Goal: Information Seeking & Learning: Learn about a topic

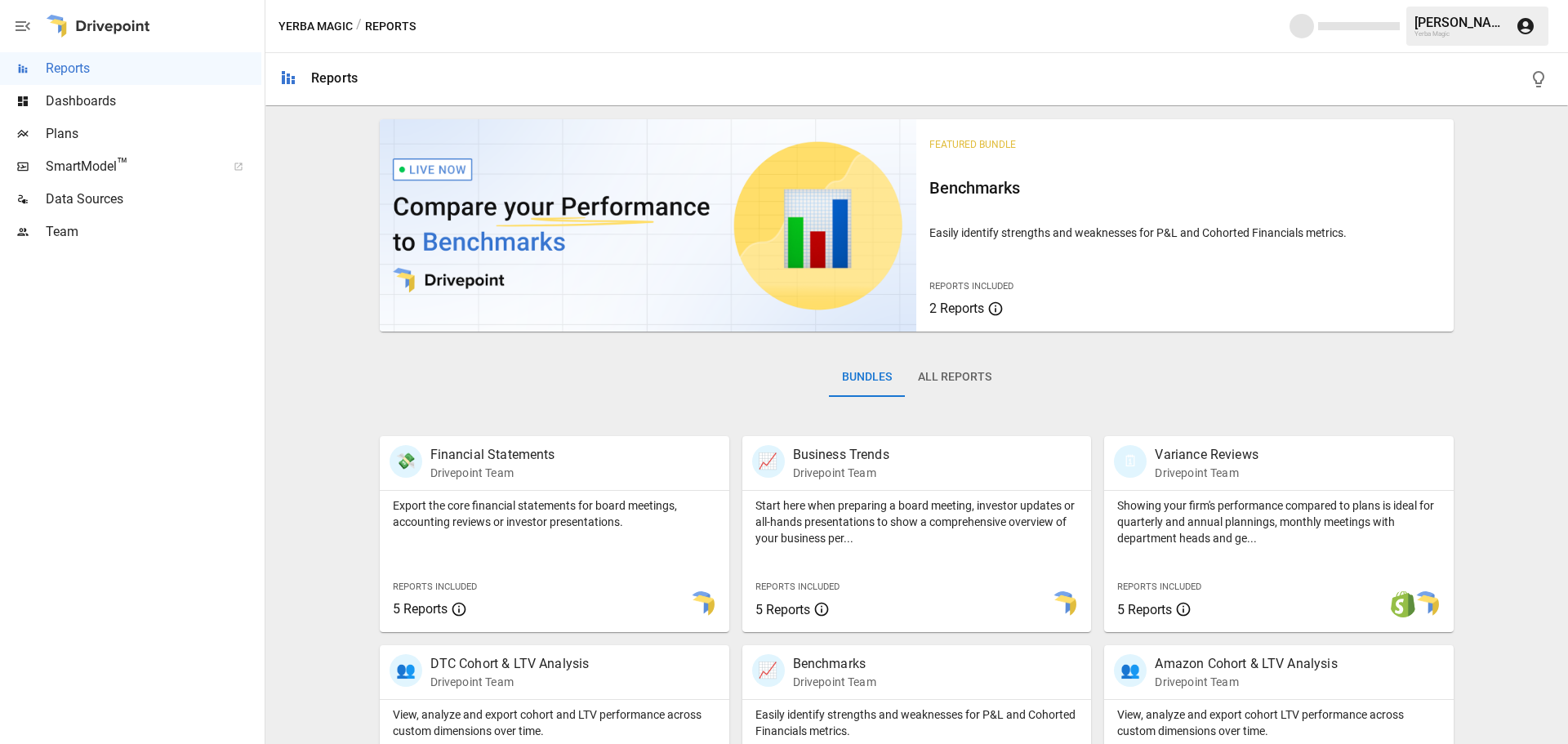
click at [139, 159] on span "SmartModel ™" at bounding box center [131, 166] width 170 height 20
click at [82, 68] on span "Reports" at bounding box center [154, 69] width 216 height 20
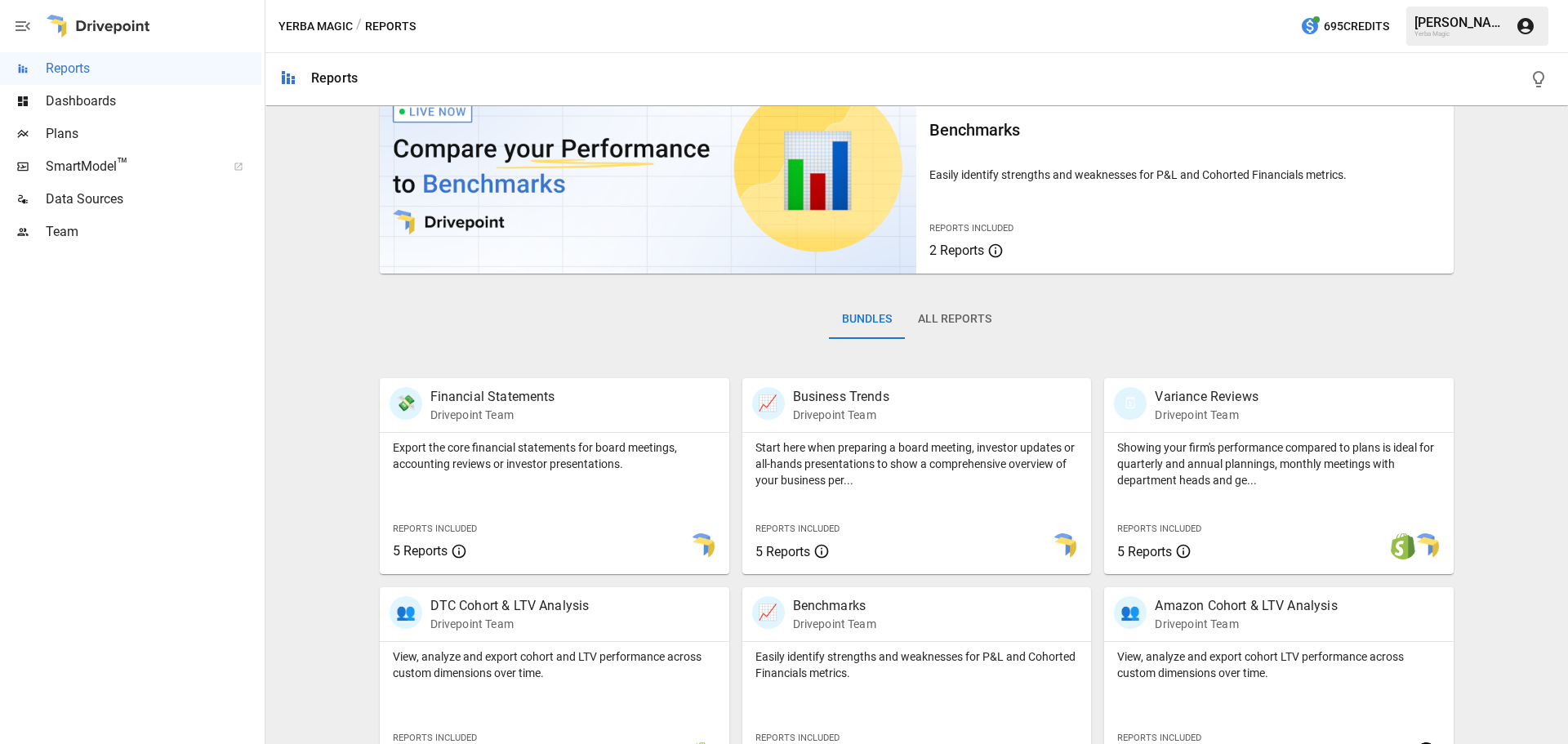
scroll to position [313, 0]
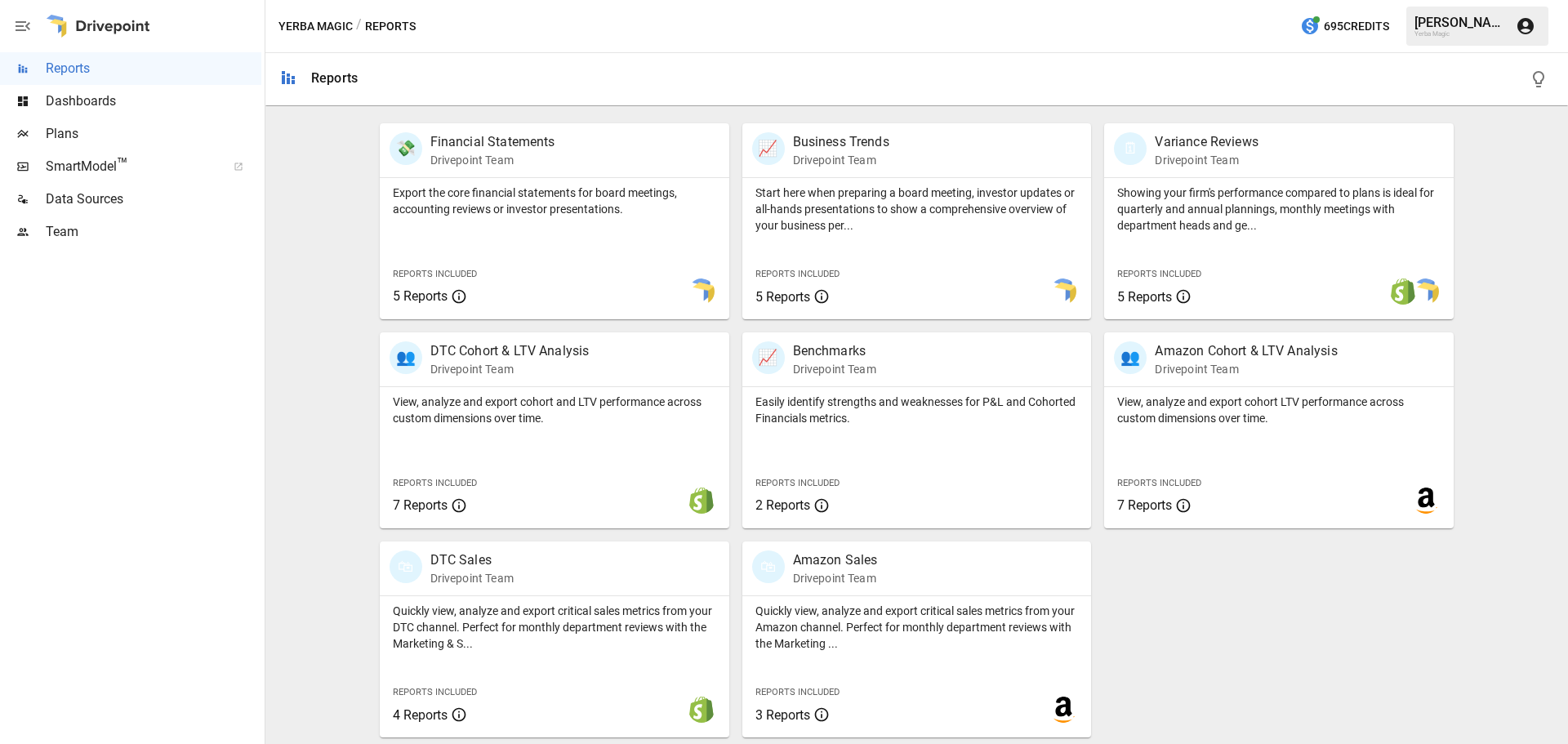
click at [884, 576] on div "🛍 Amazon Sales Drivepoint Team" at bounding box center [890, 568] width 276 height 36
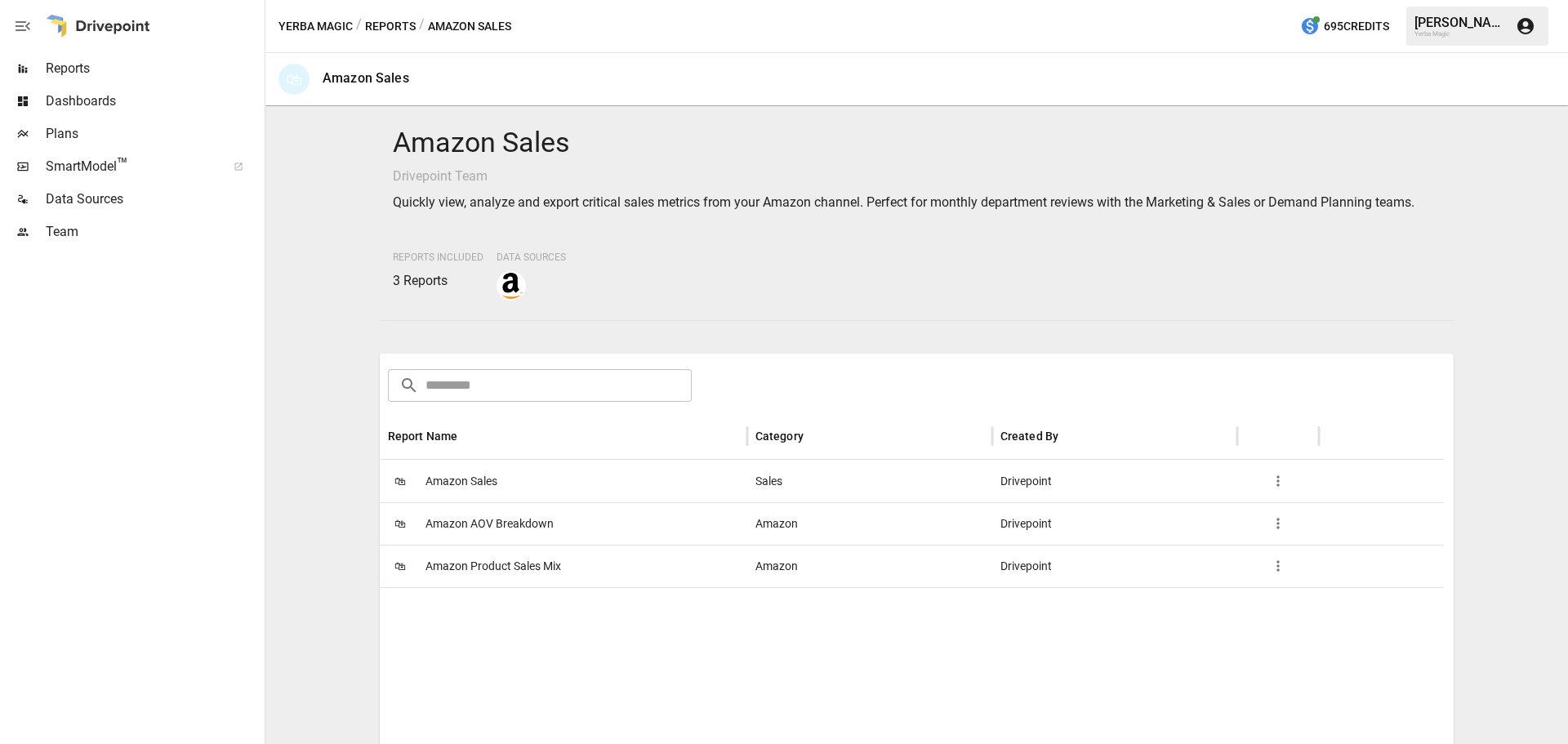
click at [473, 562] on span "Amazon Product Sales Mix" at bounding box center [493, 567] width 135 height 42
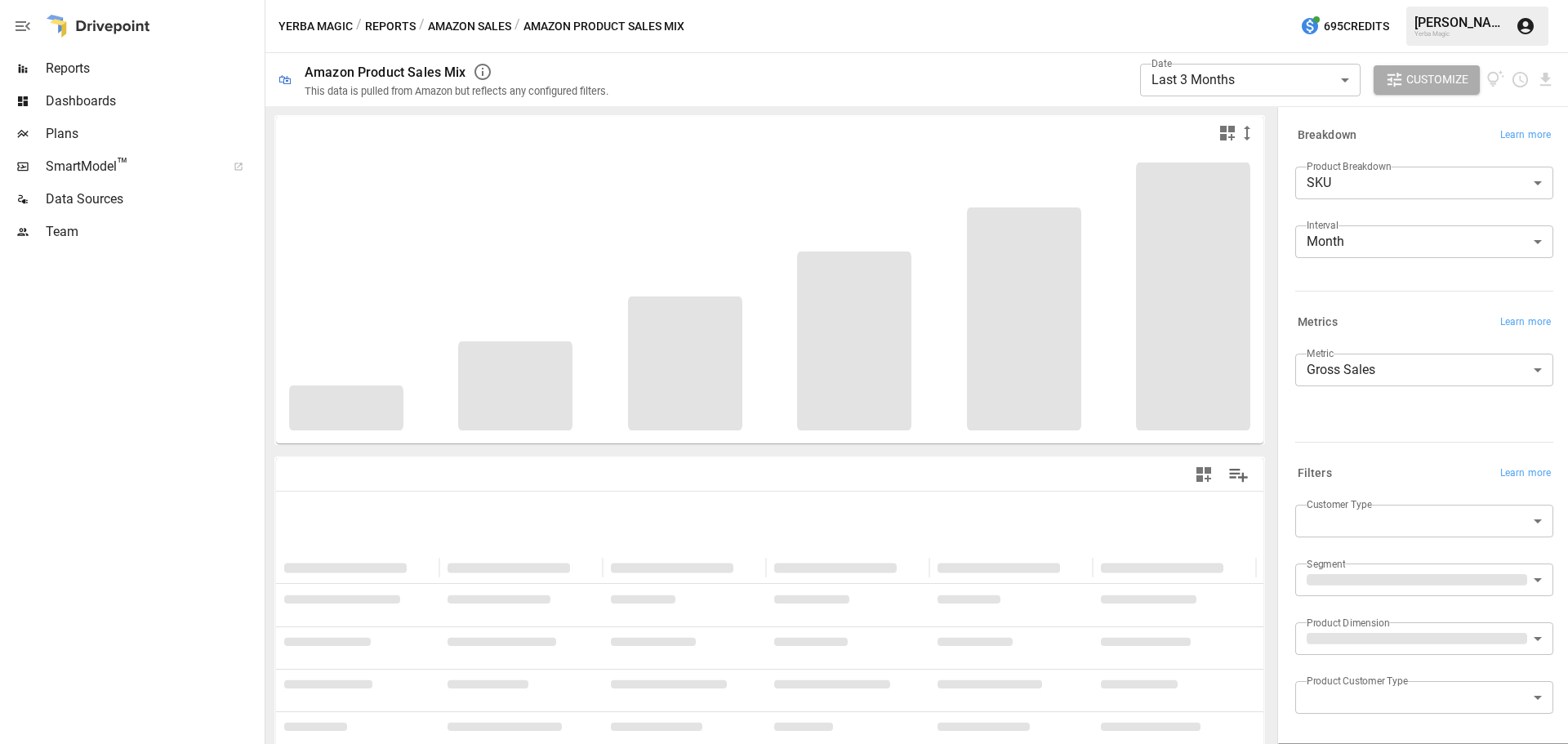
click at [1355, 400] on div "**********" at bounding box center [1424, 395] width 258 height 82
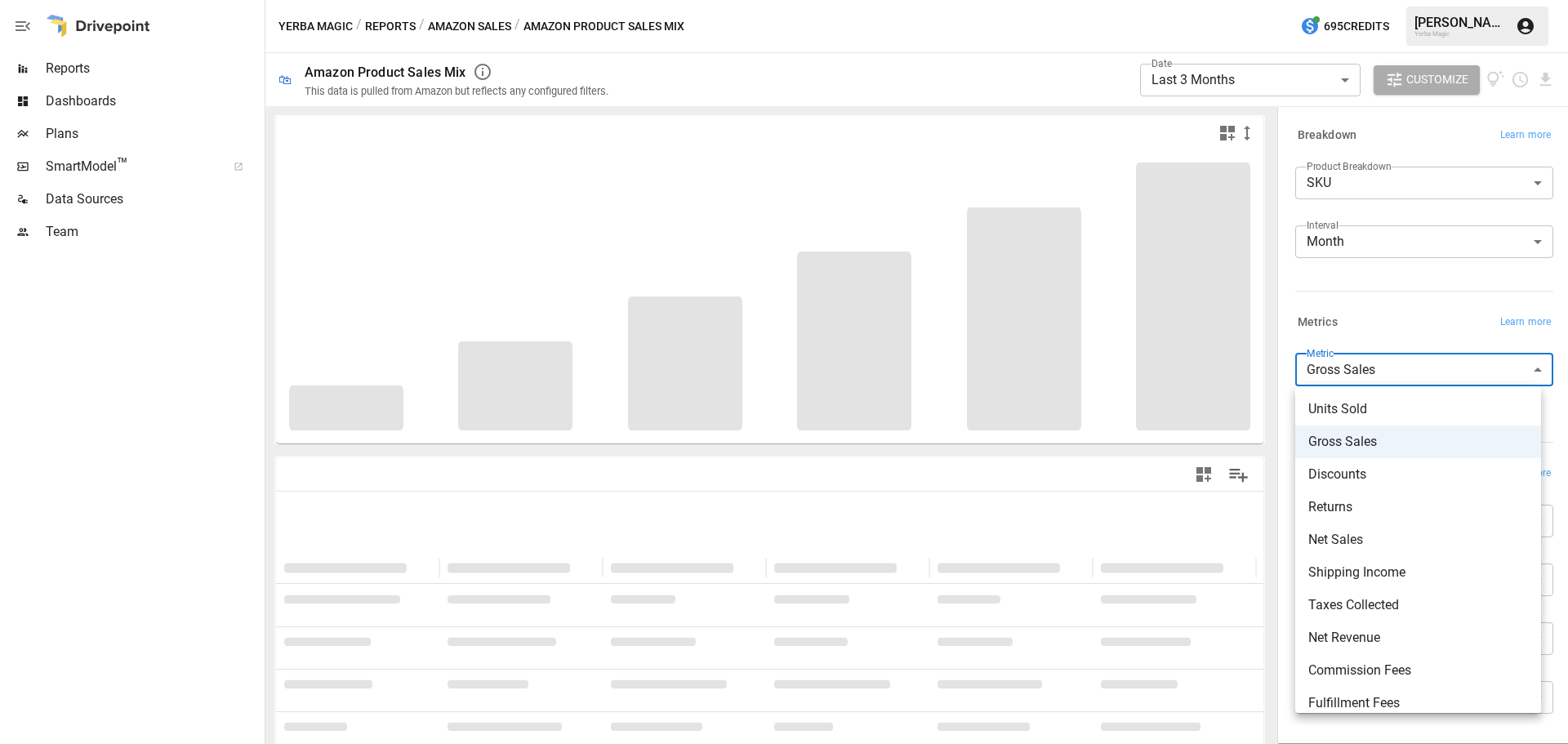
click at [1363, 0] on body "**********" at bounding box center [784, 0] width 1568 height 0
click at [1369, 409] on span "Units Sold" at bounding box center [1418, 409] width 219 height 20
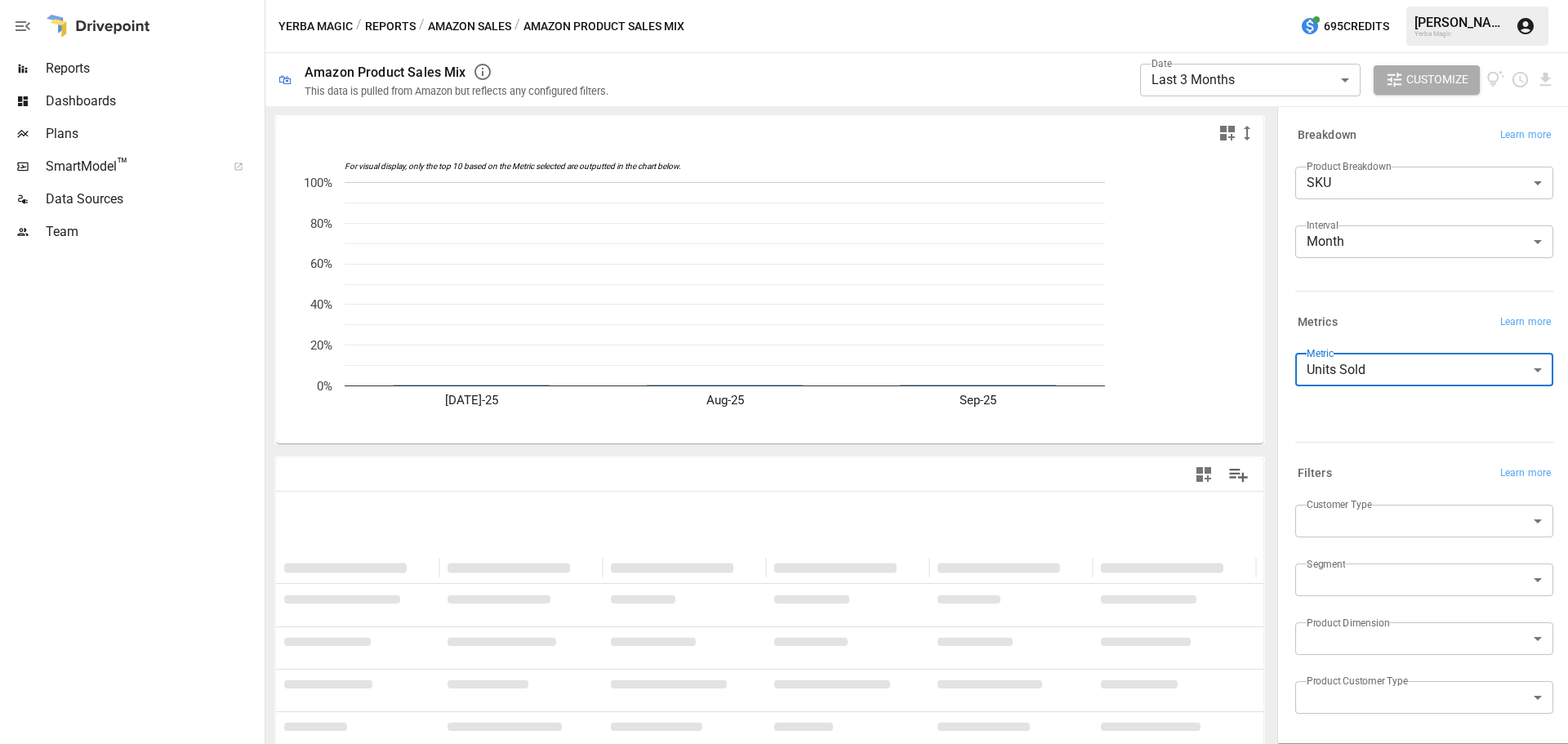
type input "**********"
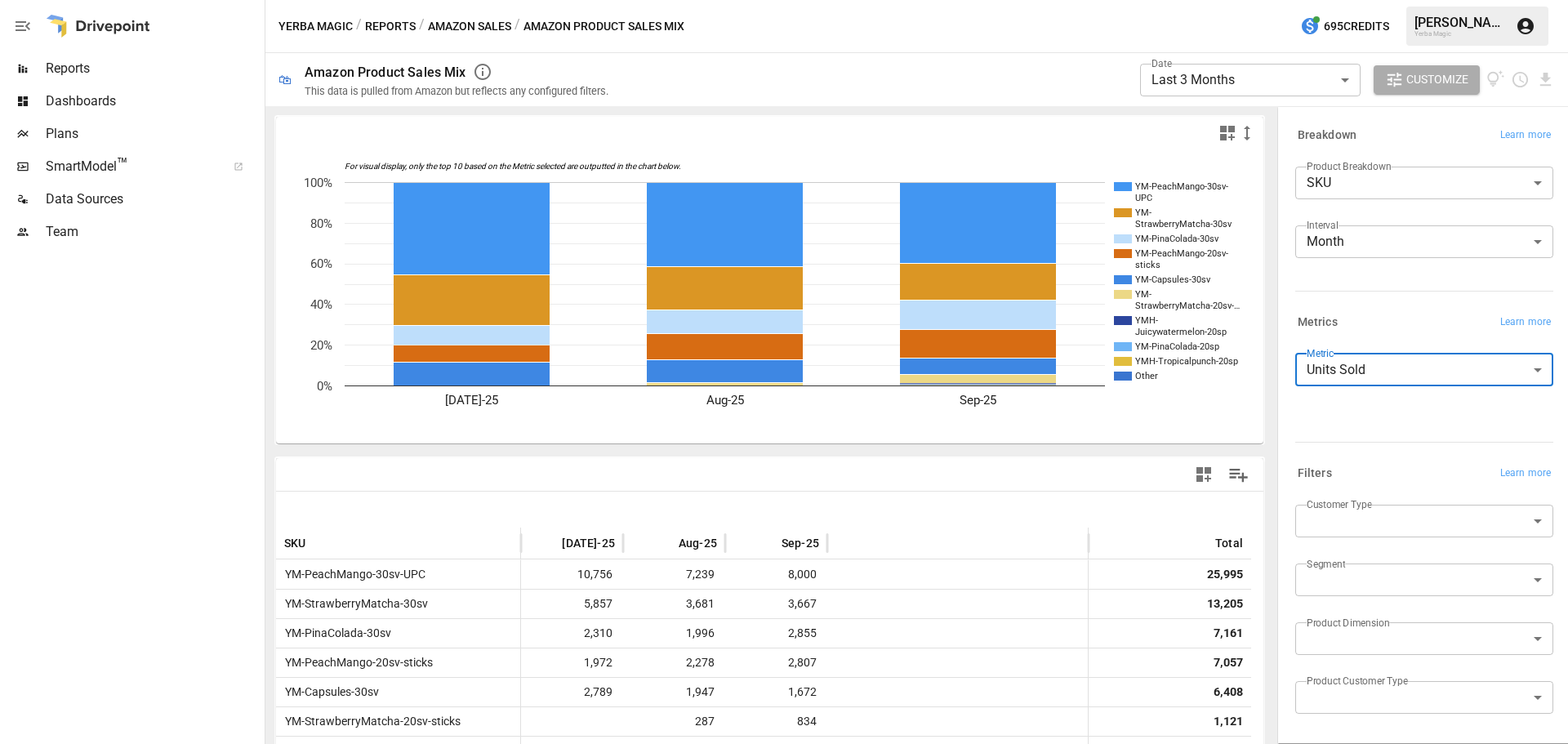
click at [1261, 100] on div "**********" at bounding box center [1249, 79] width 220 height 45
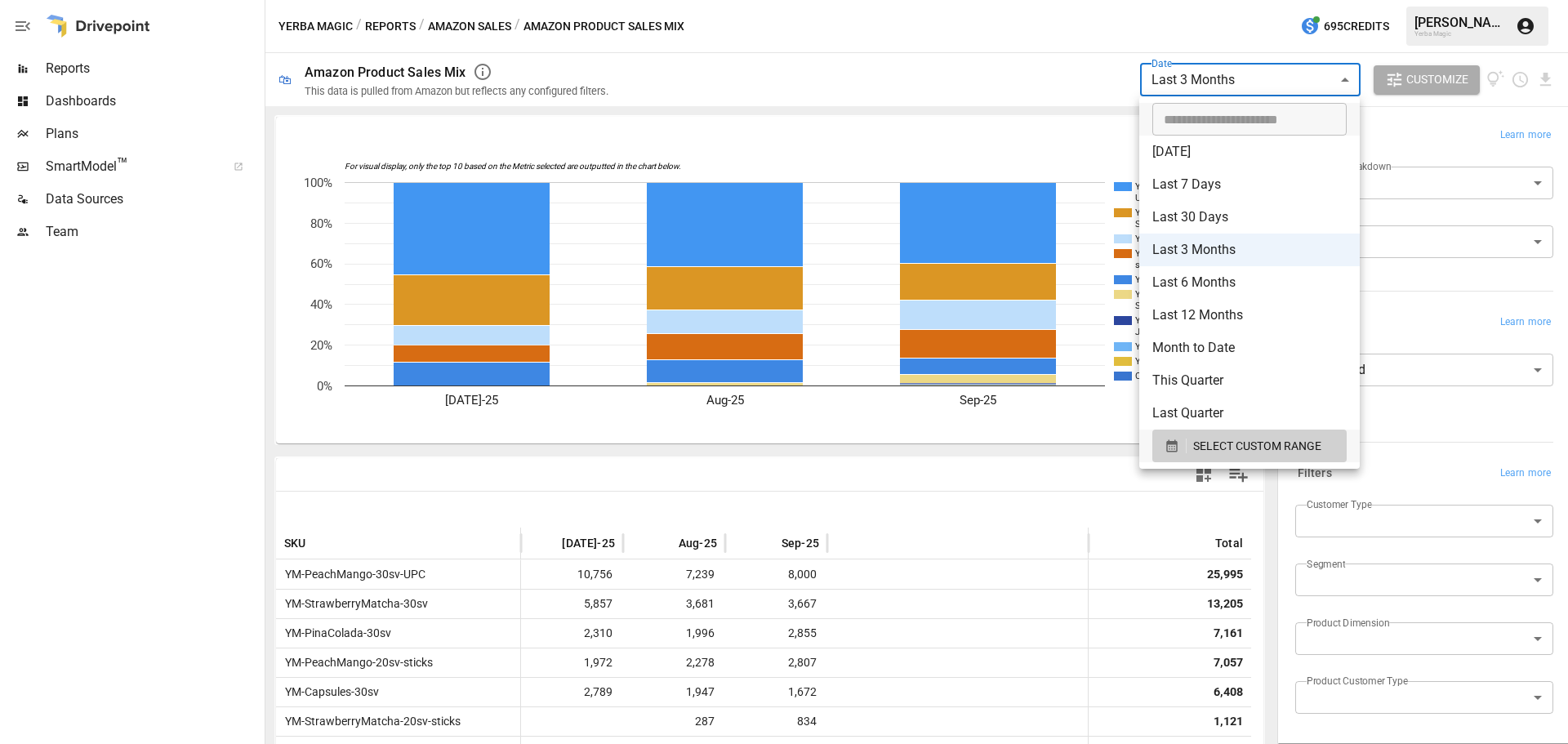
click at [1257, 0] on body "**********" at bounding box center [784, 0] width 1568 height 0
click at [1218, 441] on span "SELECT CUSTOM RANGE" at bounding box center [1257, 445] width 128 height 20
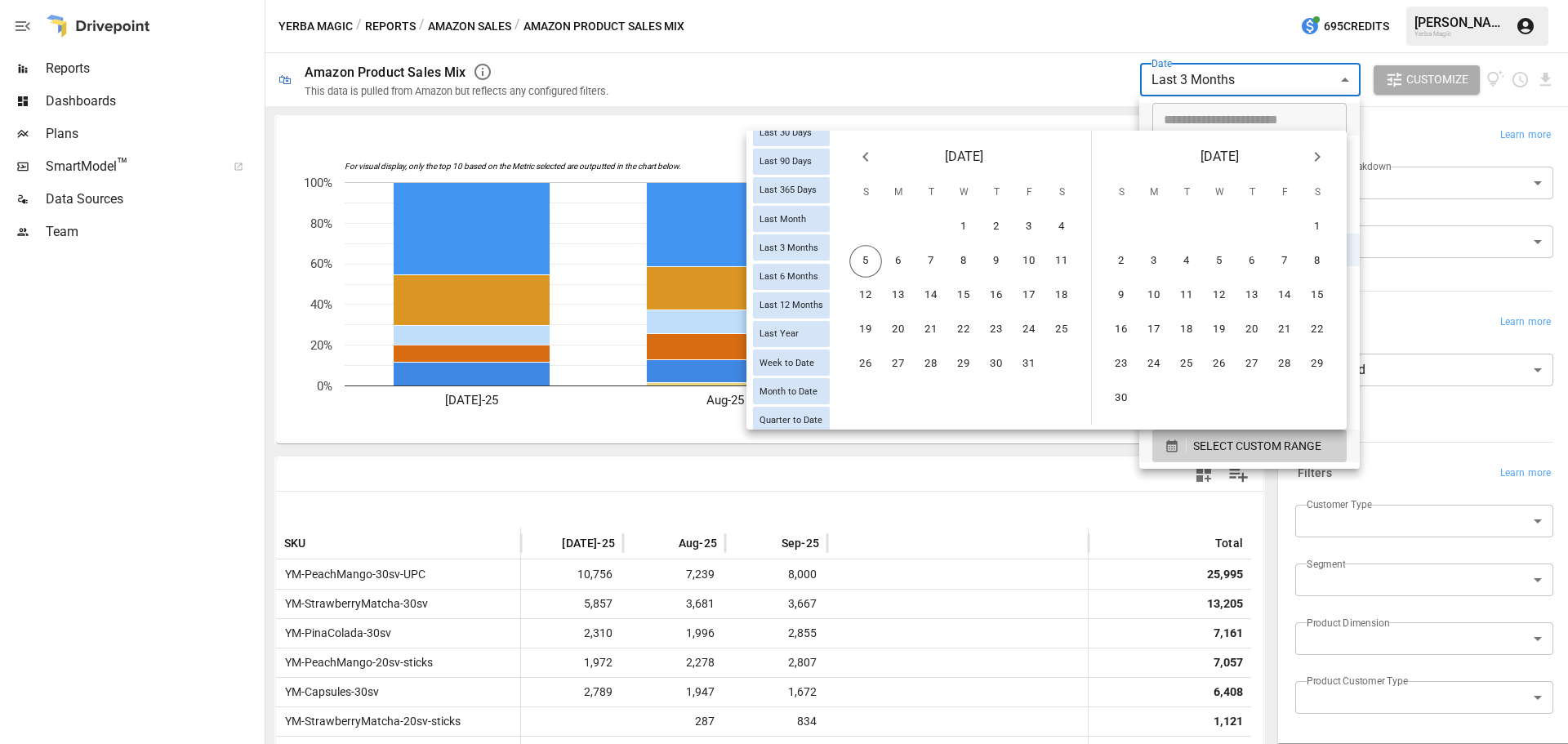
scroll to position [163, 0]
click at [873, 160] on icon "Previous month" at bounding box center [865, 156] width 20 height 20
click at [872, 158] on icon "Previous month" at bounding box center [865, 156] width 20 height 20
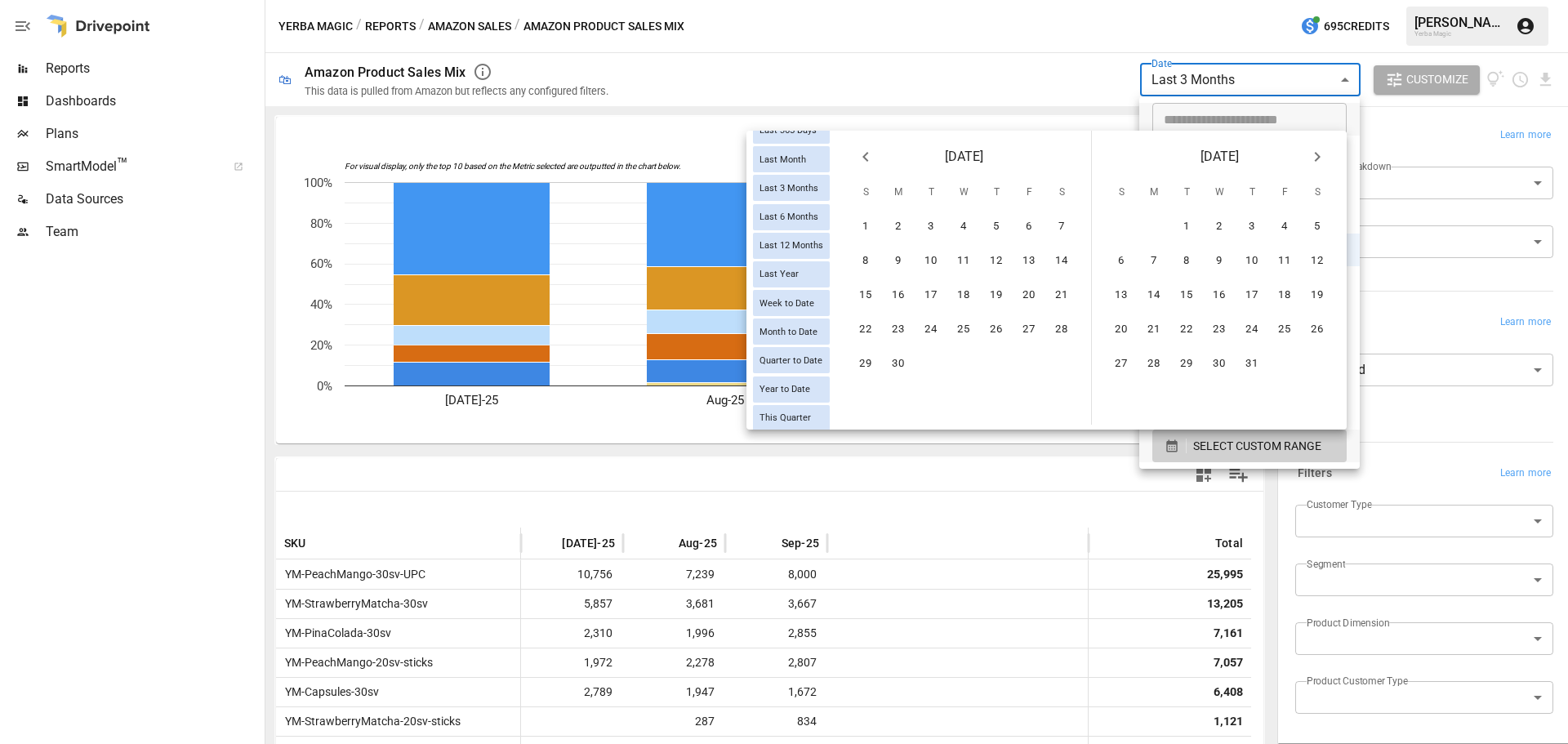
click at [872, 158] on icon "Previous month" at bounding box center [865, 156] width 20 height 20
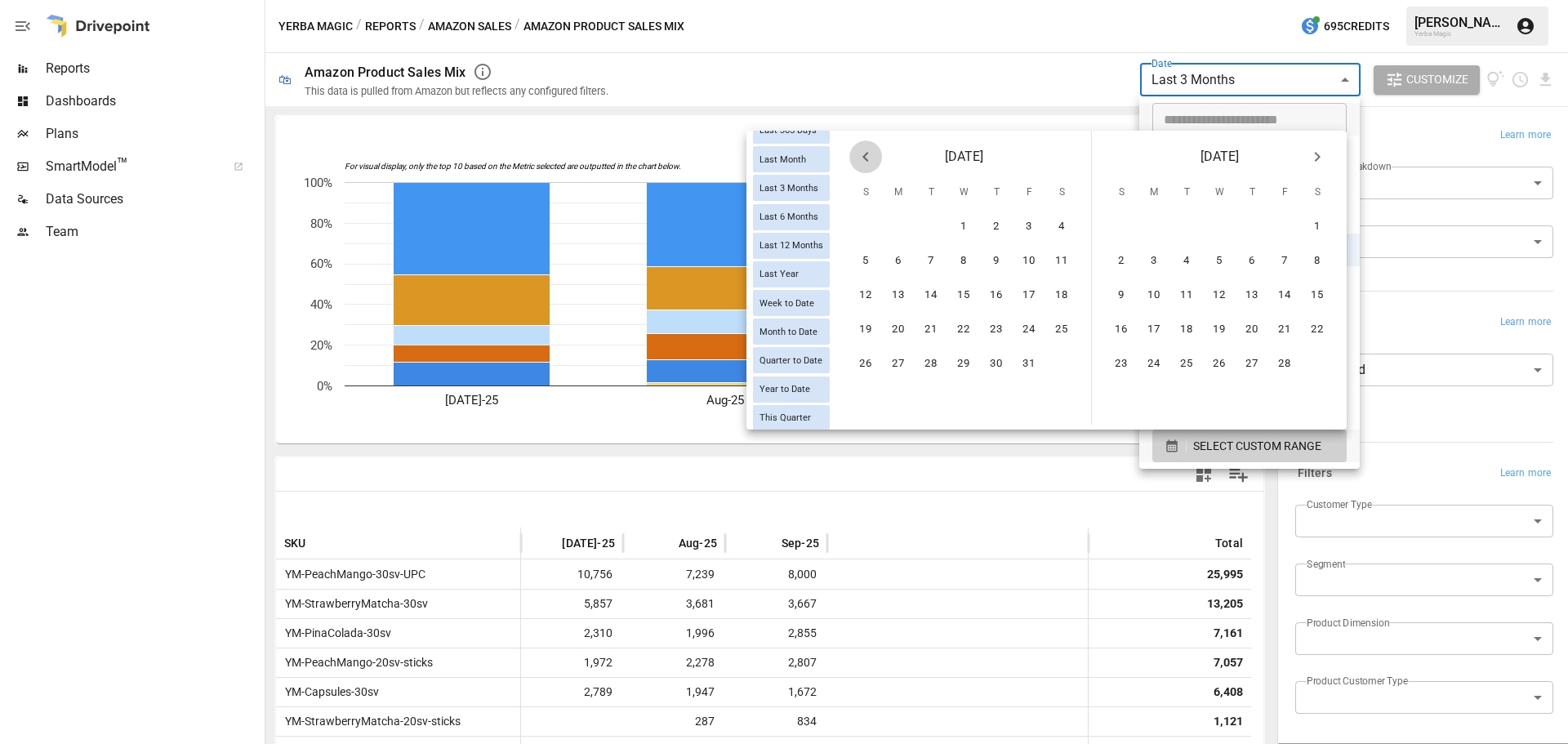
click at [872, 158] on icon "Previous month" at bounding box center [865, 156] width 20 height 20
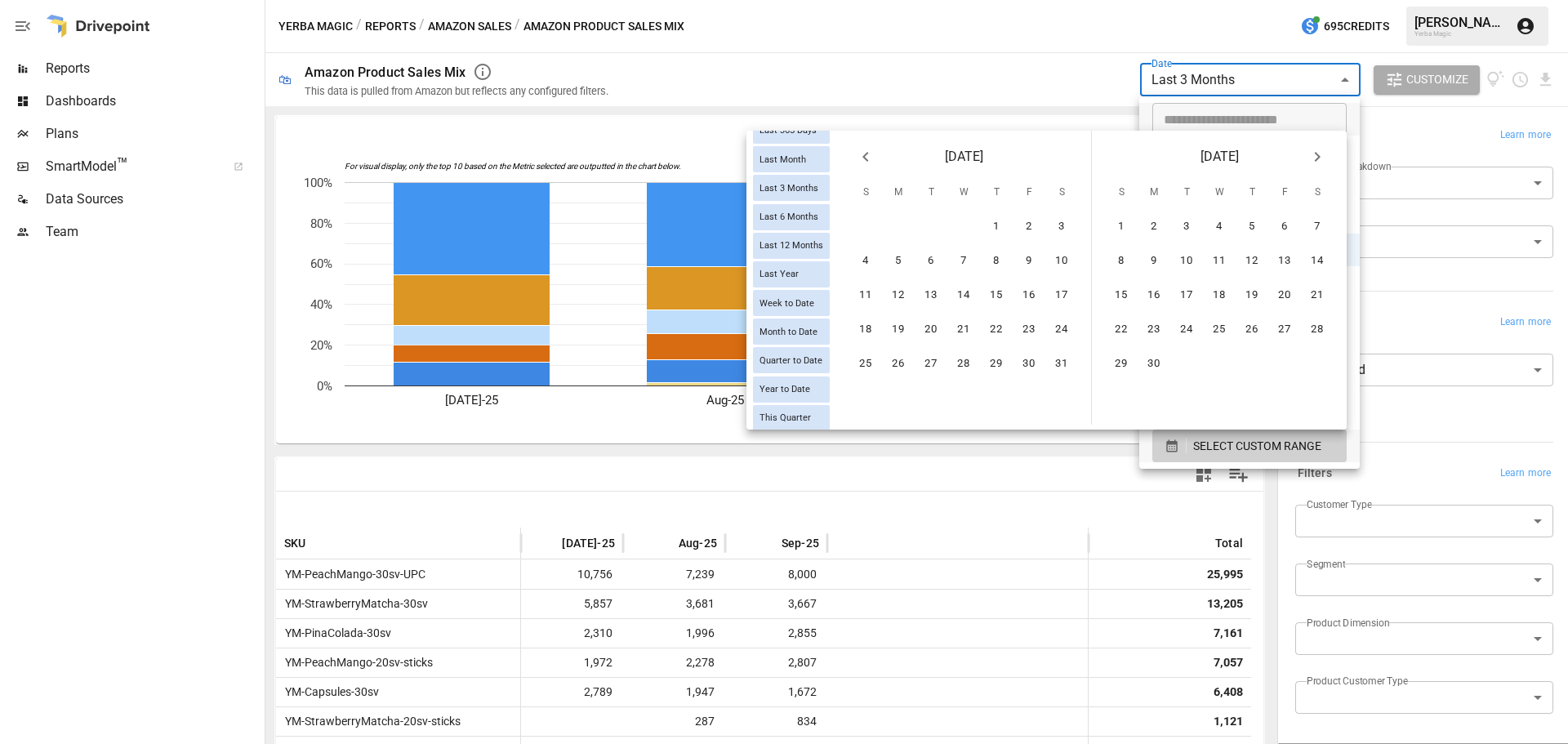
click at [872, 158] on icon "Previous month" at bounding box center [865, 156] width 20 height 20
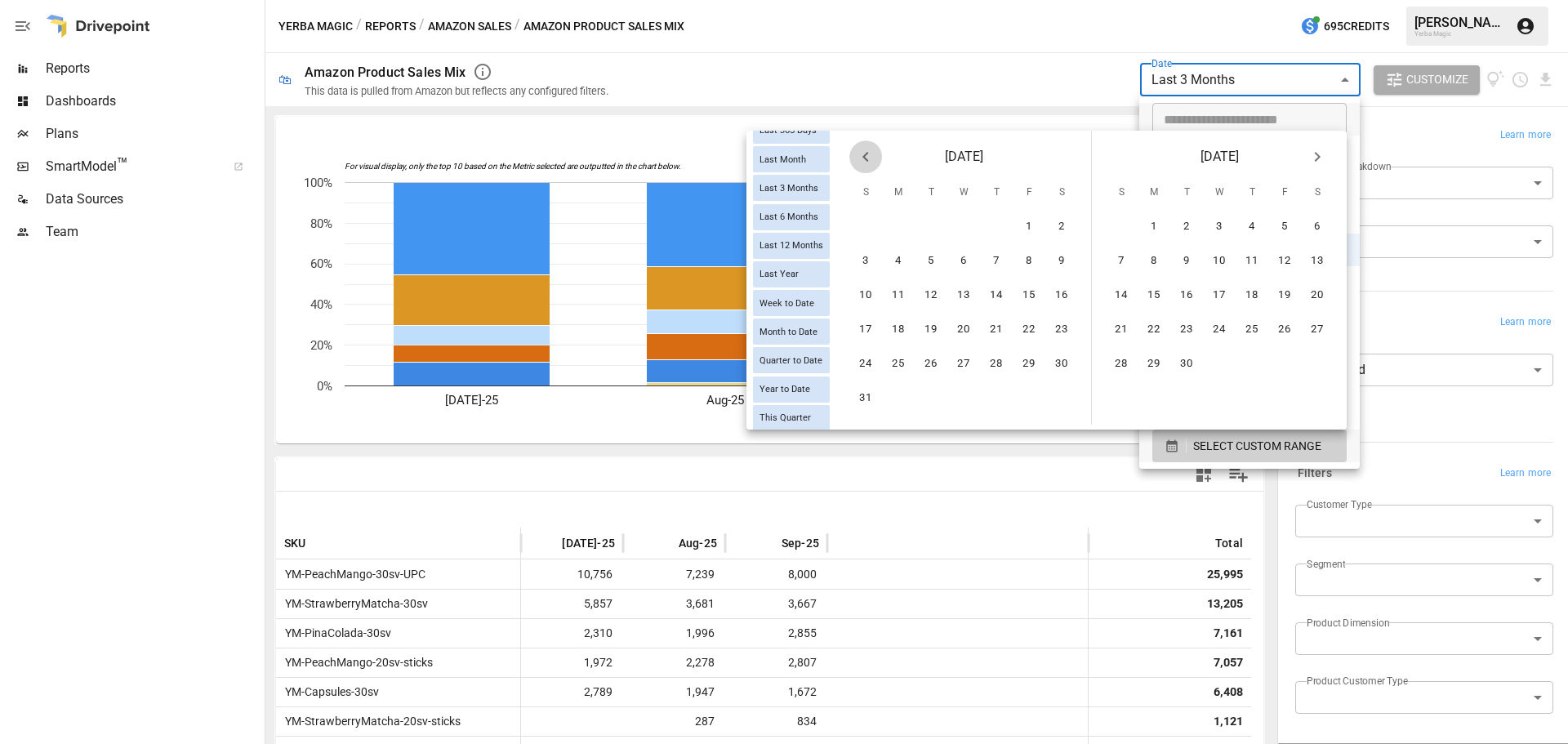
click at [872, 158] on icon "Previous month" at bounding box center [865, 156] width 20 height 20
click at [885, 233] on button "1" at bounding box center [898, 227] width 32 height 32
click at [1321, 158] on icon "Next month" at bounding box center [1317, 156] width 20 height 20
click at [1320, 159] on icon "Next month" at bounding box center [1317, 156] width 20 height 20
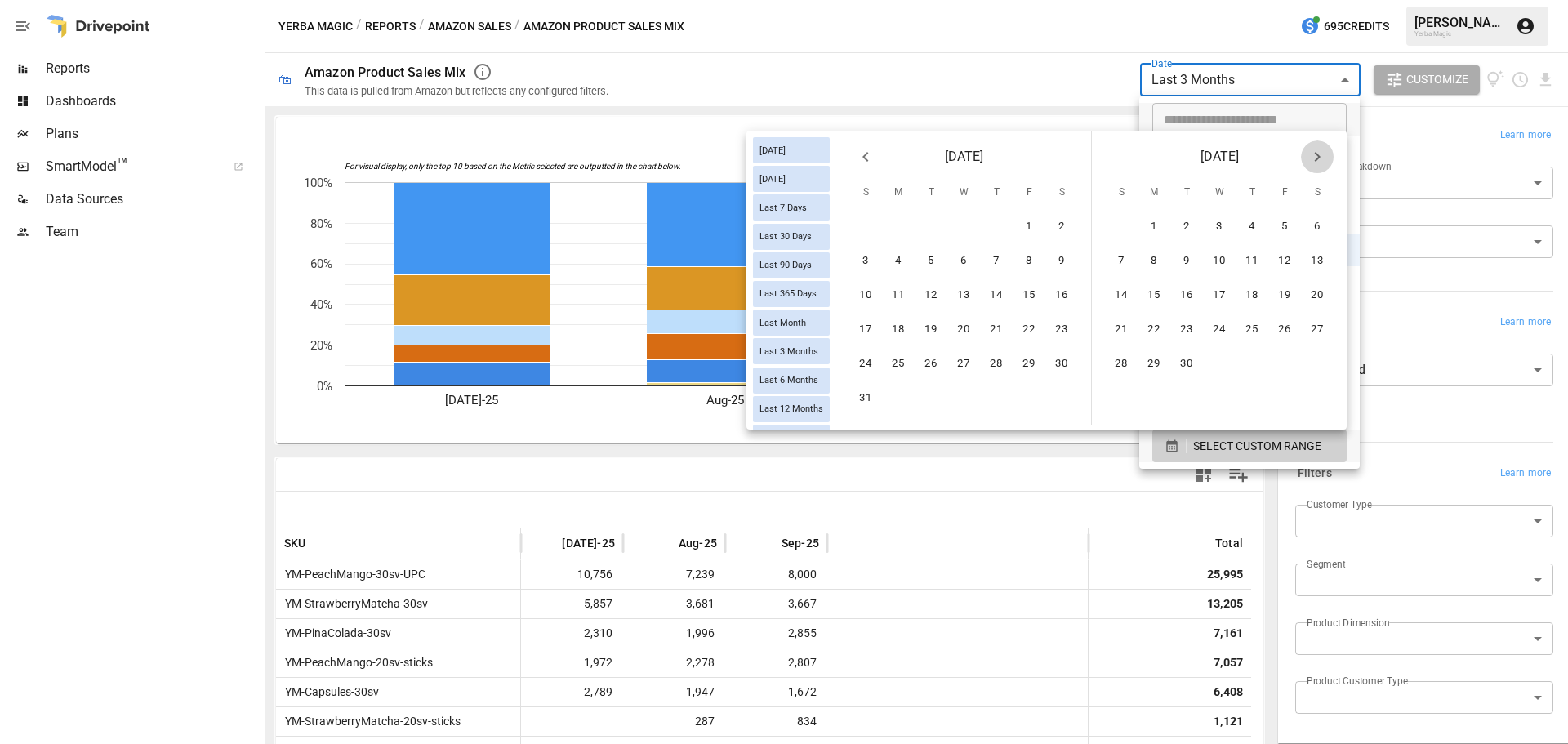
click at [1320, 159] on icon "Next month" at bounding box center [1317, 156] width 20 height 20
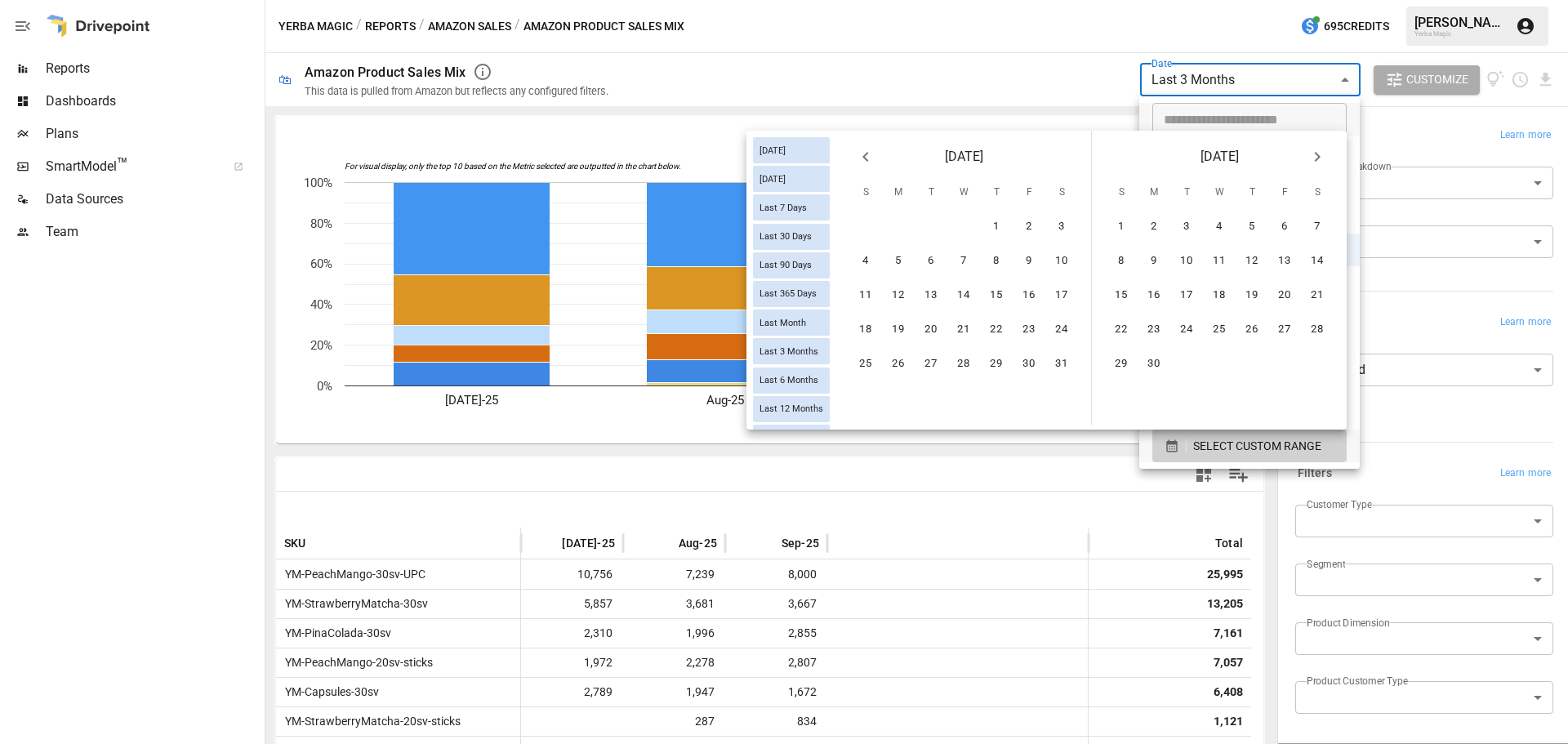
click at [1320, 159] on icon "Next month" at bounding box center [1317, 156] width 20 height 20
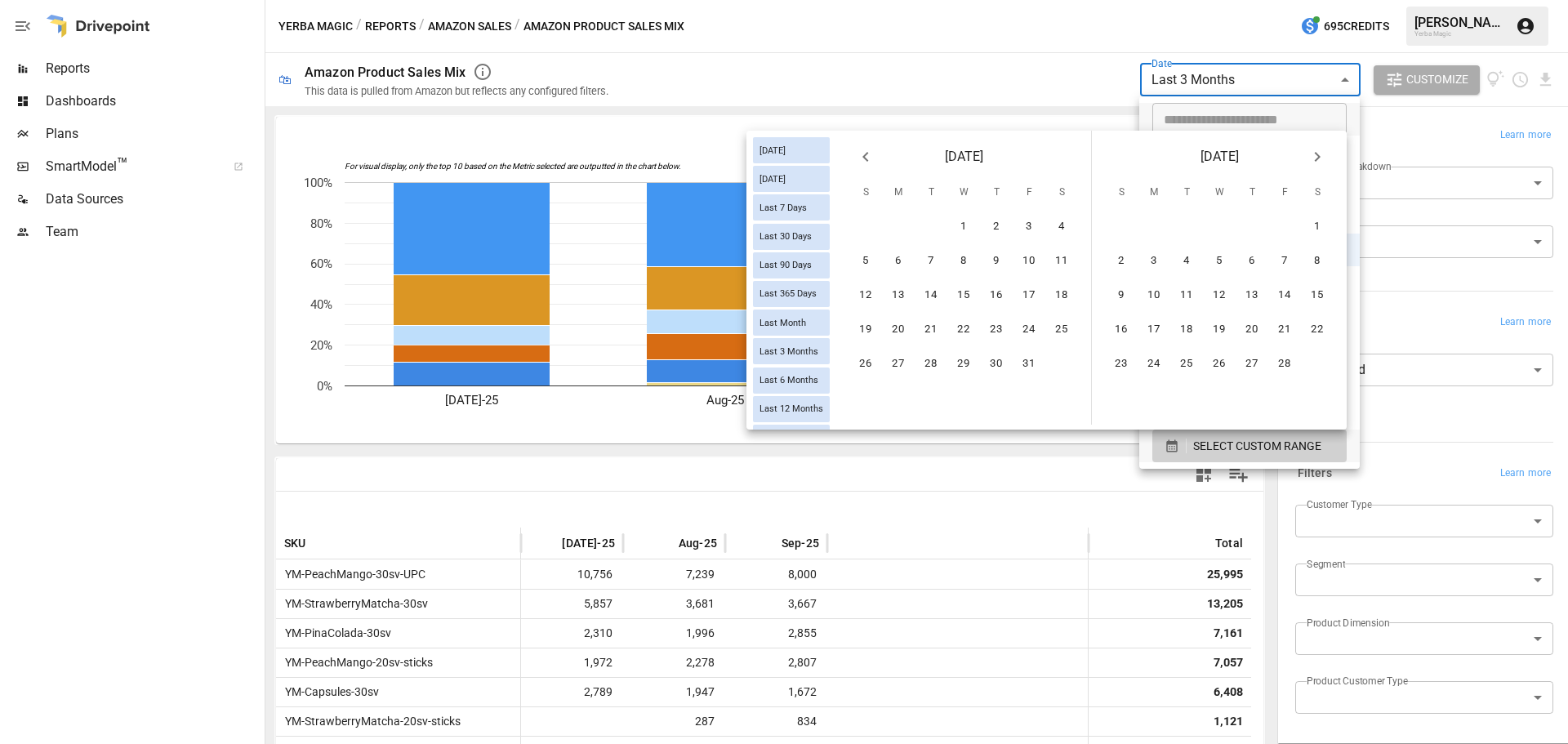
click at [1320, 159] on icon "Next month" at bounding box center [1317, 156] width 20 height 20
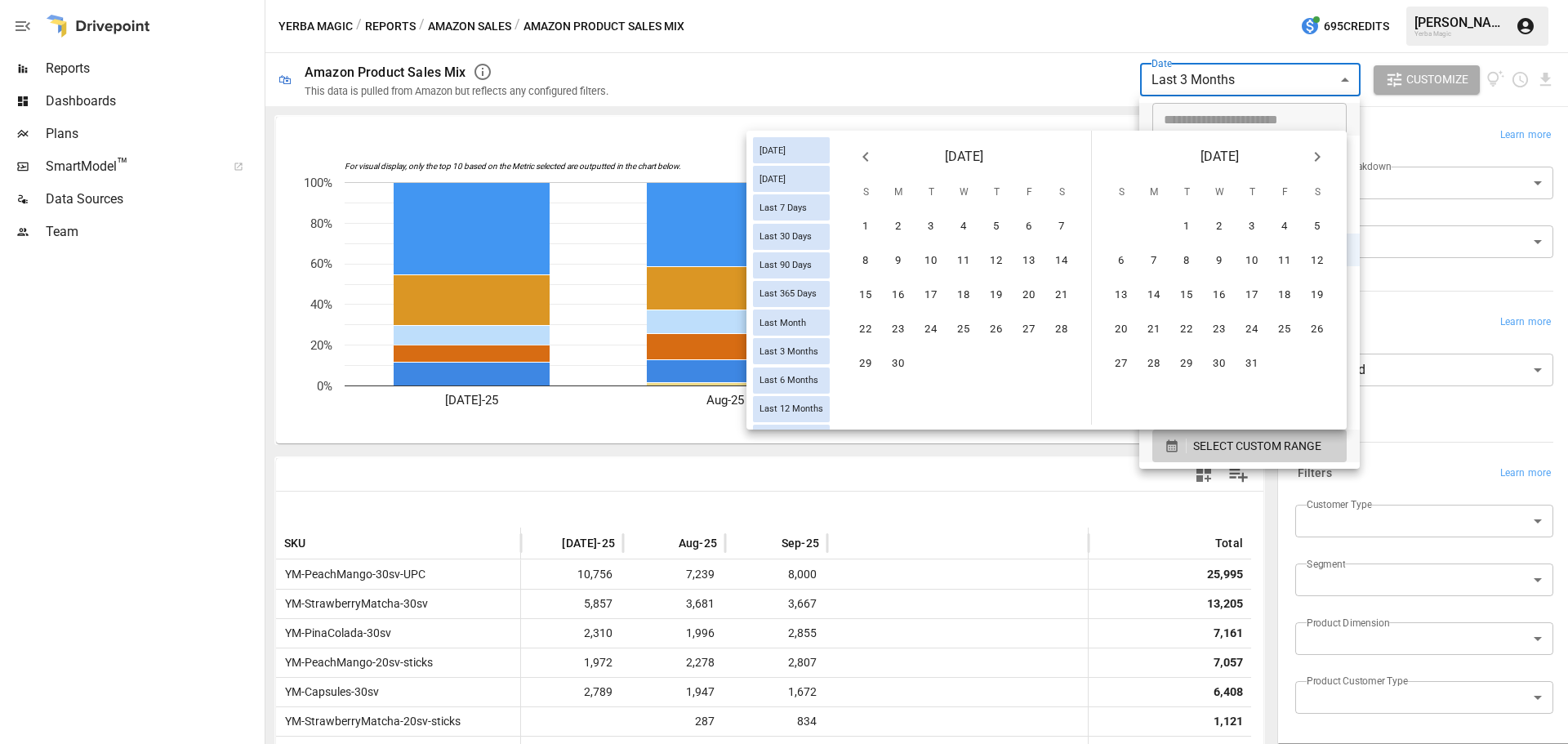
click at [1320, 159] on icon "Next month" at bounding box center [1317, 156] width 20 height 20
click at [1190, 368] on button "30" at bounding box center [1186, 364] width 32 height 32
type input "******"
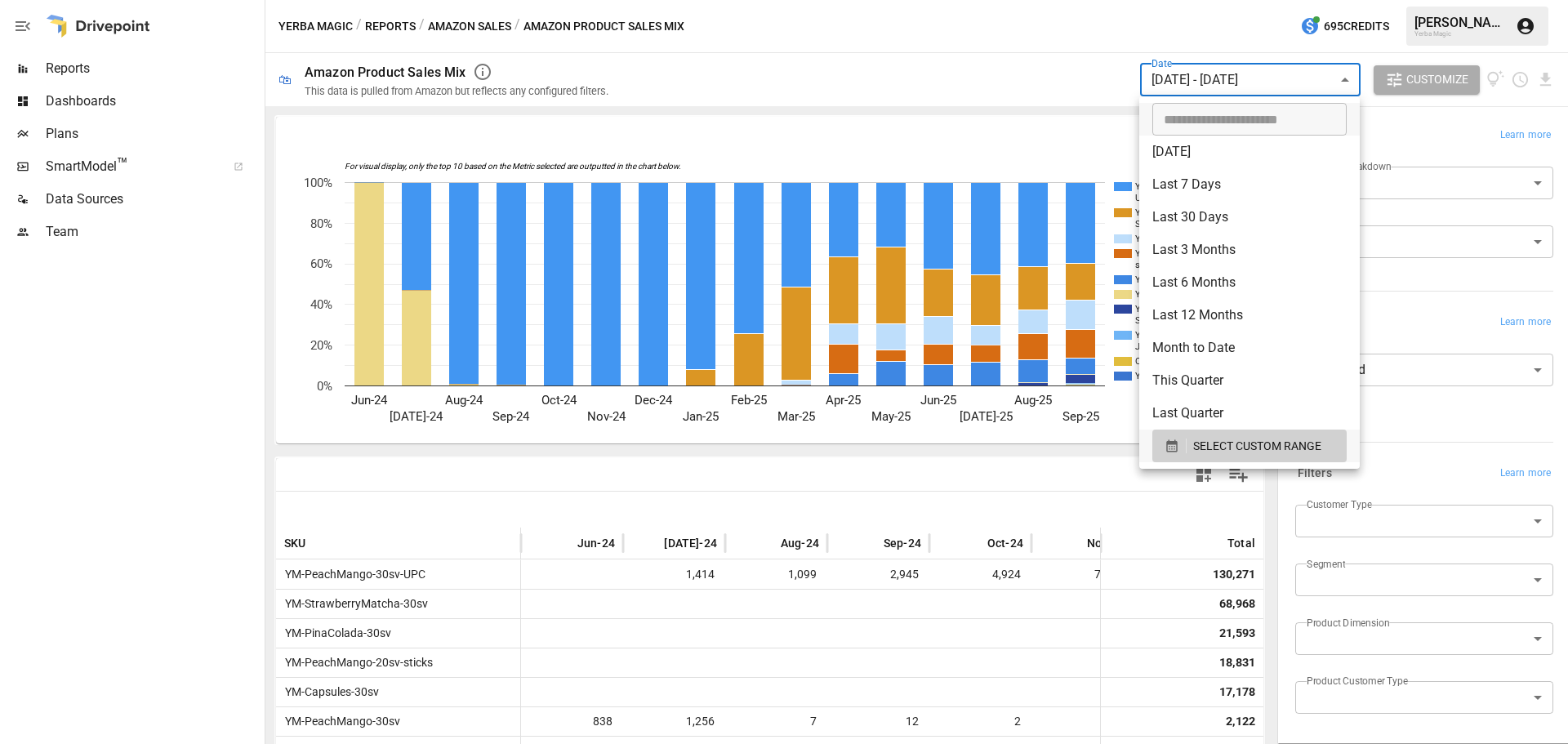
click at [56, 439] on div at bounding box center [784, 372] width 1568 height 744
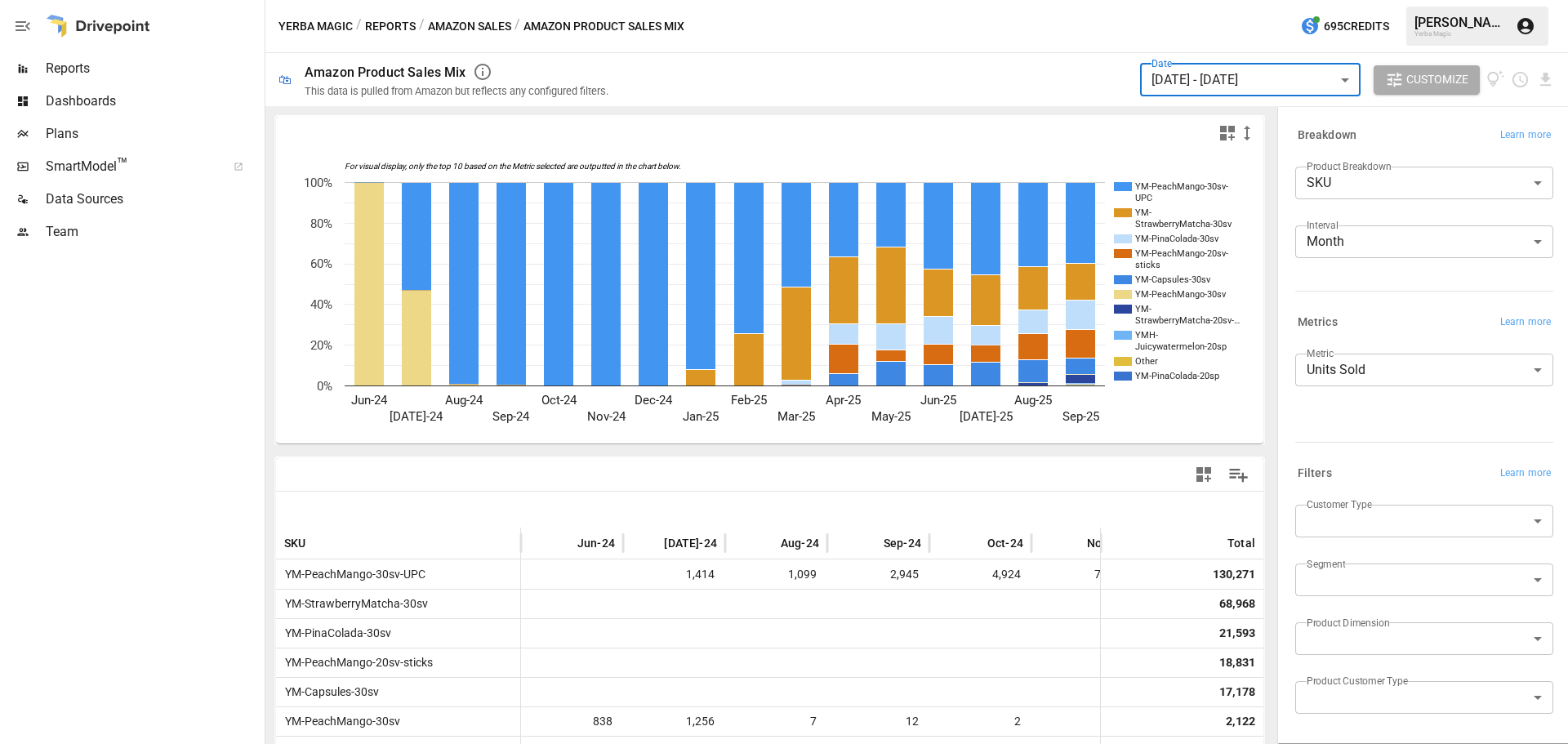
scroll to position [247, 0]
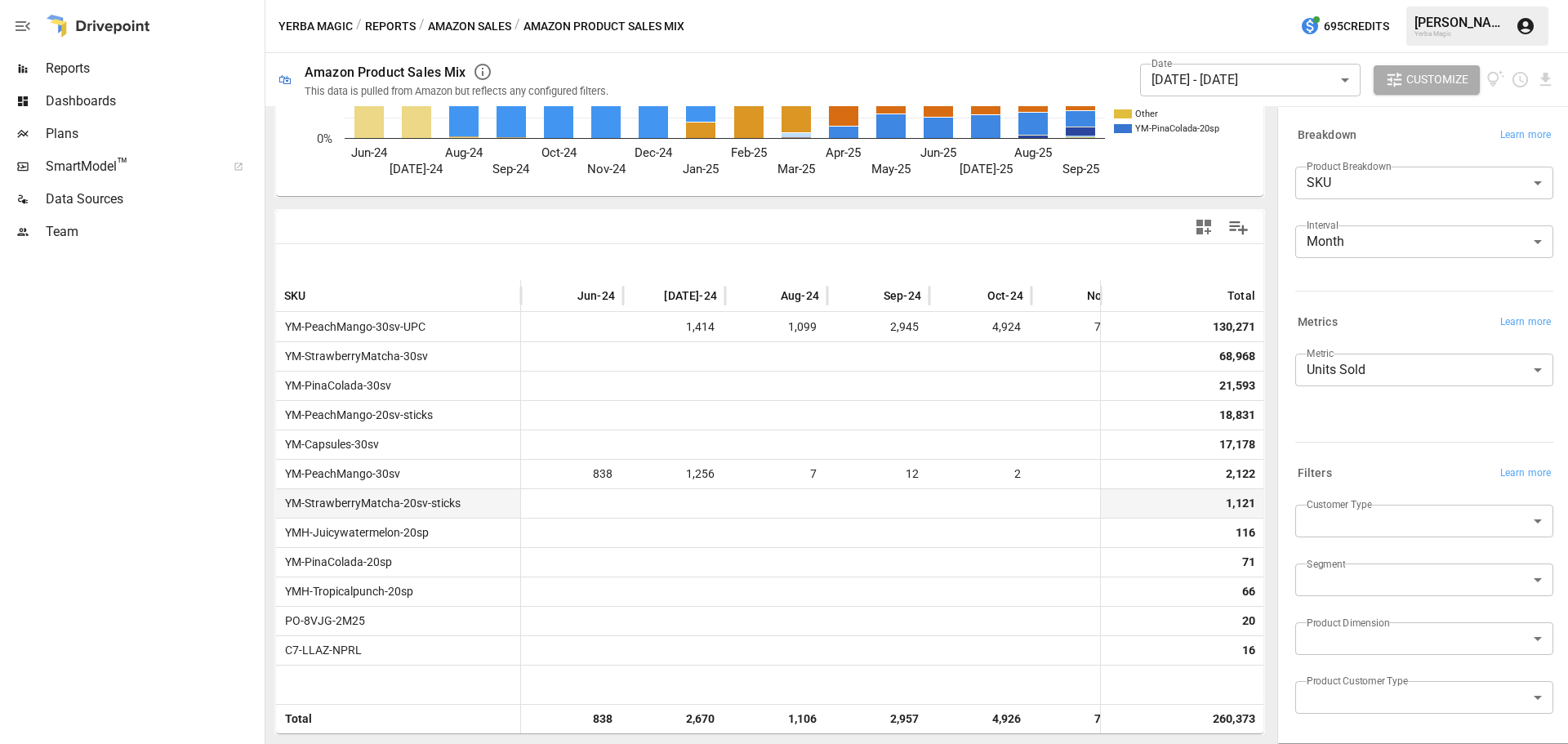
drag, startPoint x: 1312, startPoint y: 646, endPoint x: 1142, endPoint y: 510, distance: 217.7
click at [1313, 621] on div "For visual display, only the top 10 based on the Metric selected are outputted …" at bounding box center [917, 424] width 1303 height 638
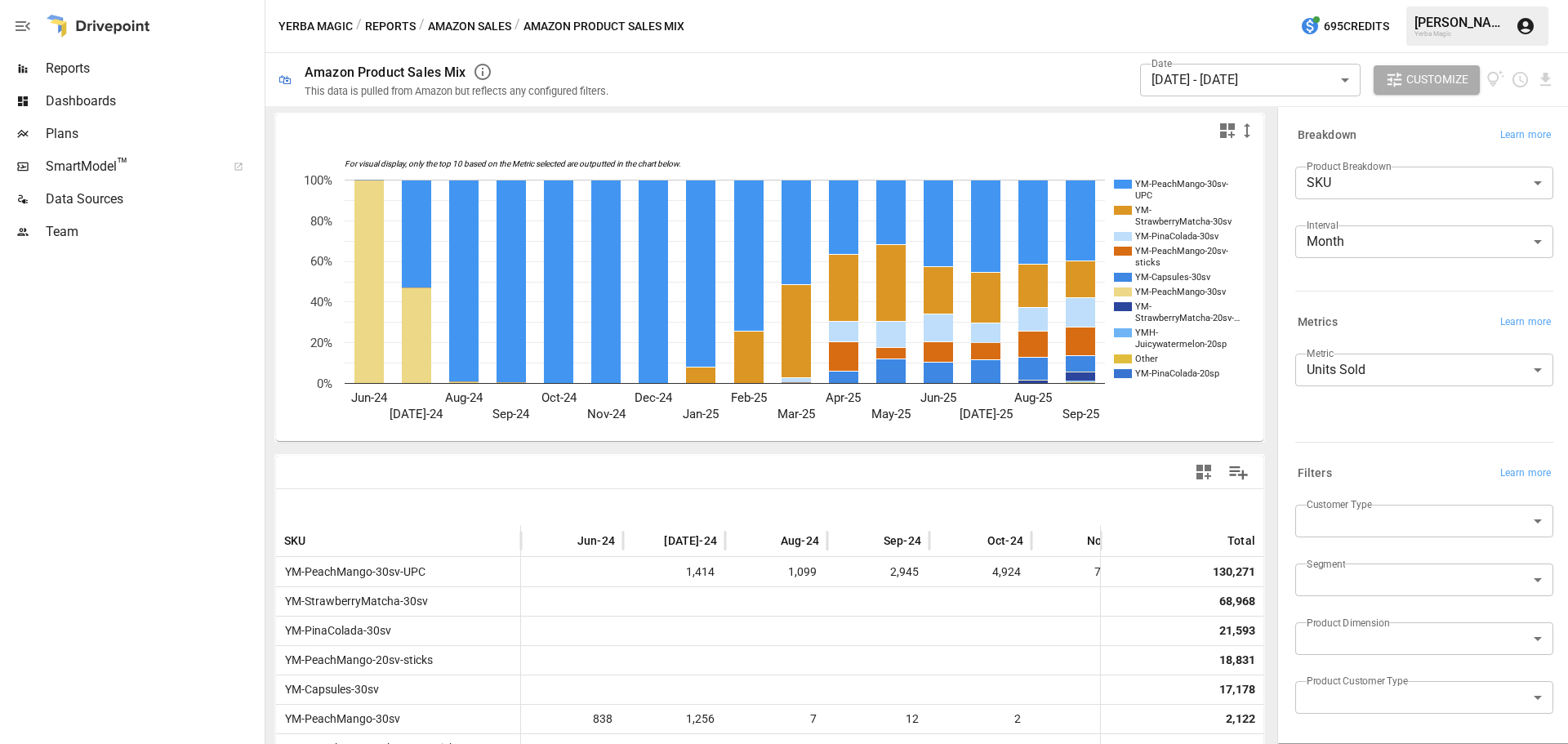
drag, startPoint x: 774, startPoint y: 518, endPoint x: 1155, endPoint y: 521, distance: 381.0
click at [1166, 519] on div at bounding box center [769, 507] width 987 height 36
drag, startPoint x: 1030, startPoint y: 526, endPoint x: 1007, endPoint y: 544, distance: 29.2
click at [1007, 544] on div at bounding box center [1007, 541] width 9 height 31
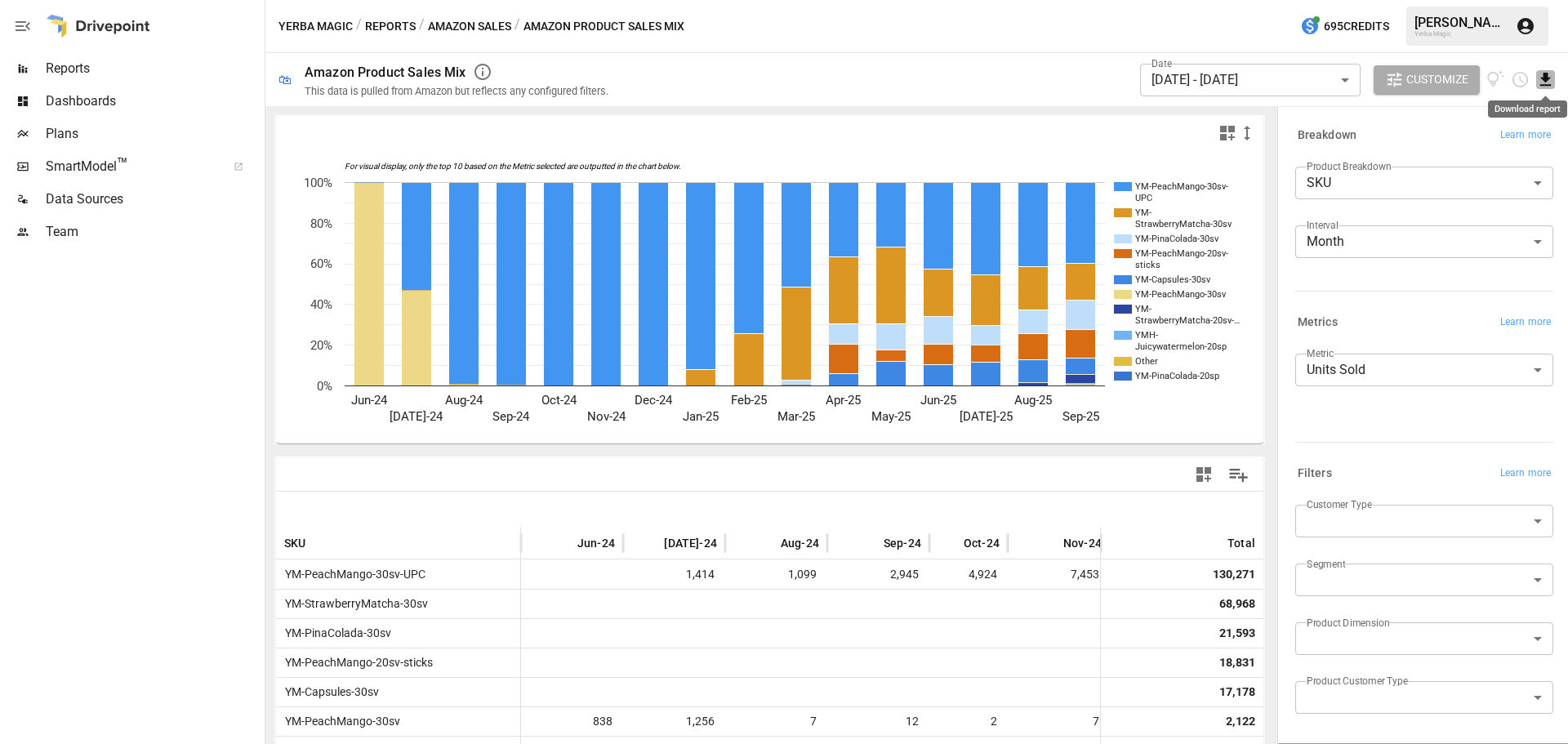
click at [1539, 81] on icon "Download report" at bounding box center [1545, 80] width 19 height 19
click at [1481, 137] on li "Download as CSV" at bounding box center [1491, 144] width 130 height 32
click at [103, 253] on div at bounding box center [131, 496] width 261 height 496
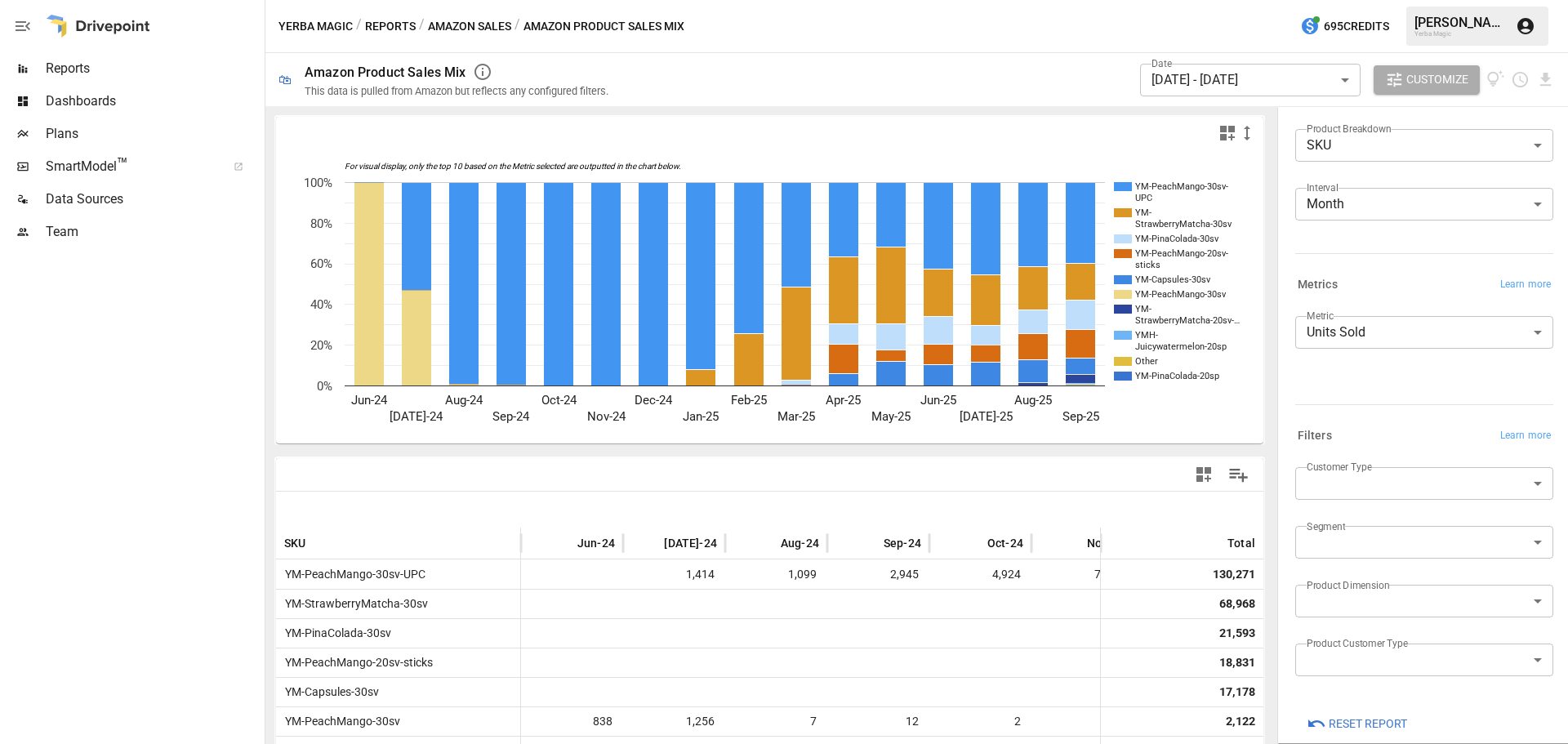
scroll to position [59, 0]
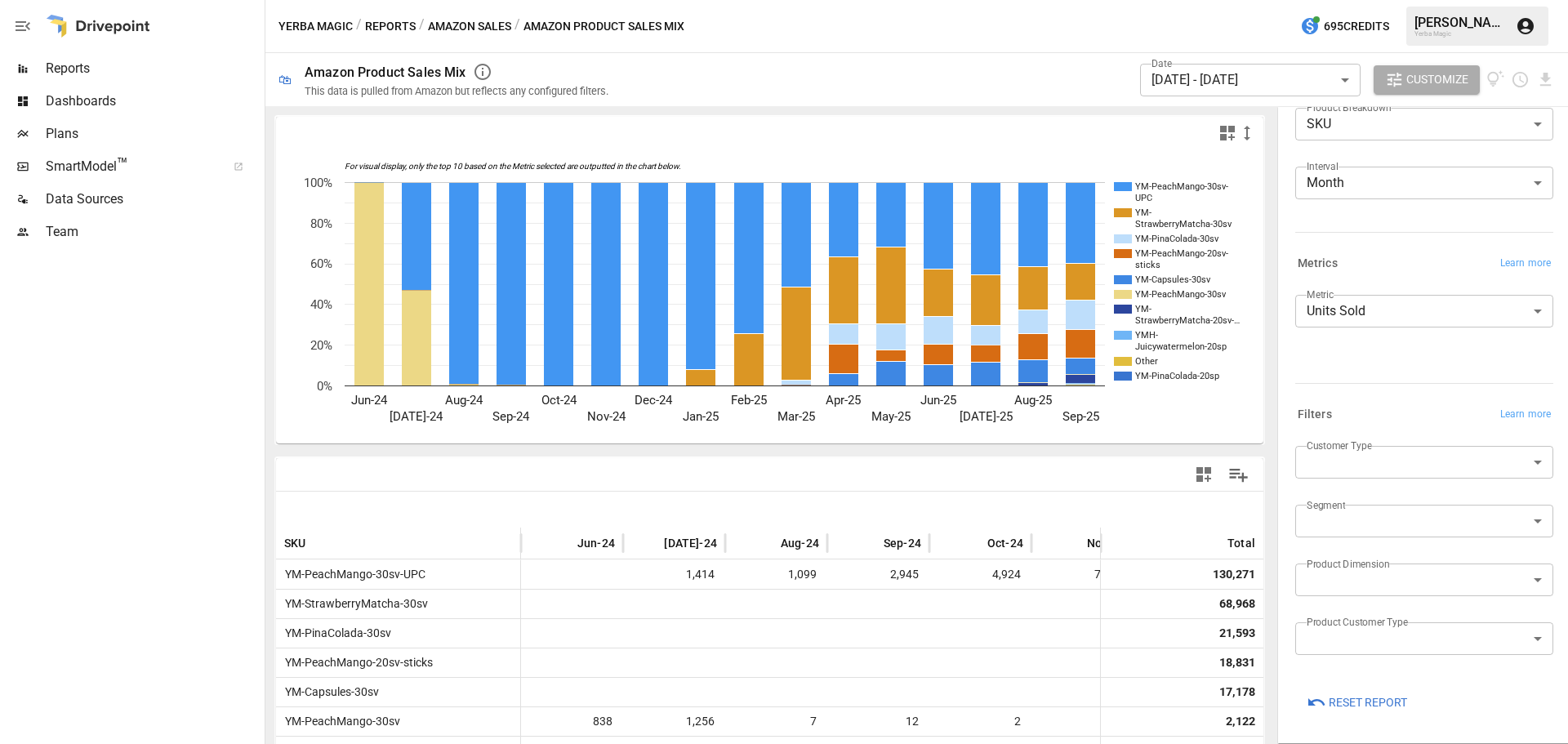
click at [76, 64] on span "Reports" at bounding box center [154, 69] width 216 height 20
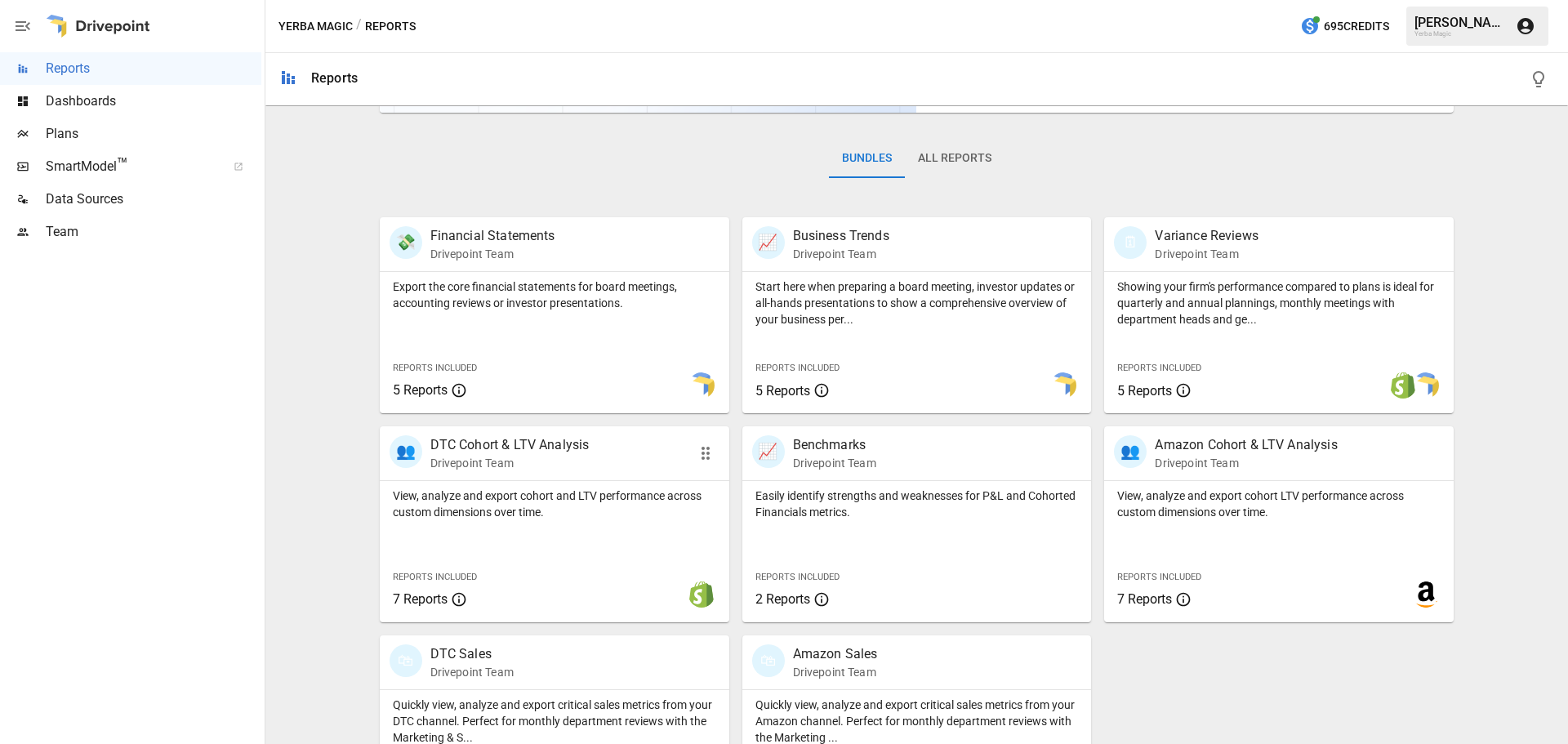
scroll to position [313, 0]
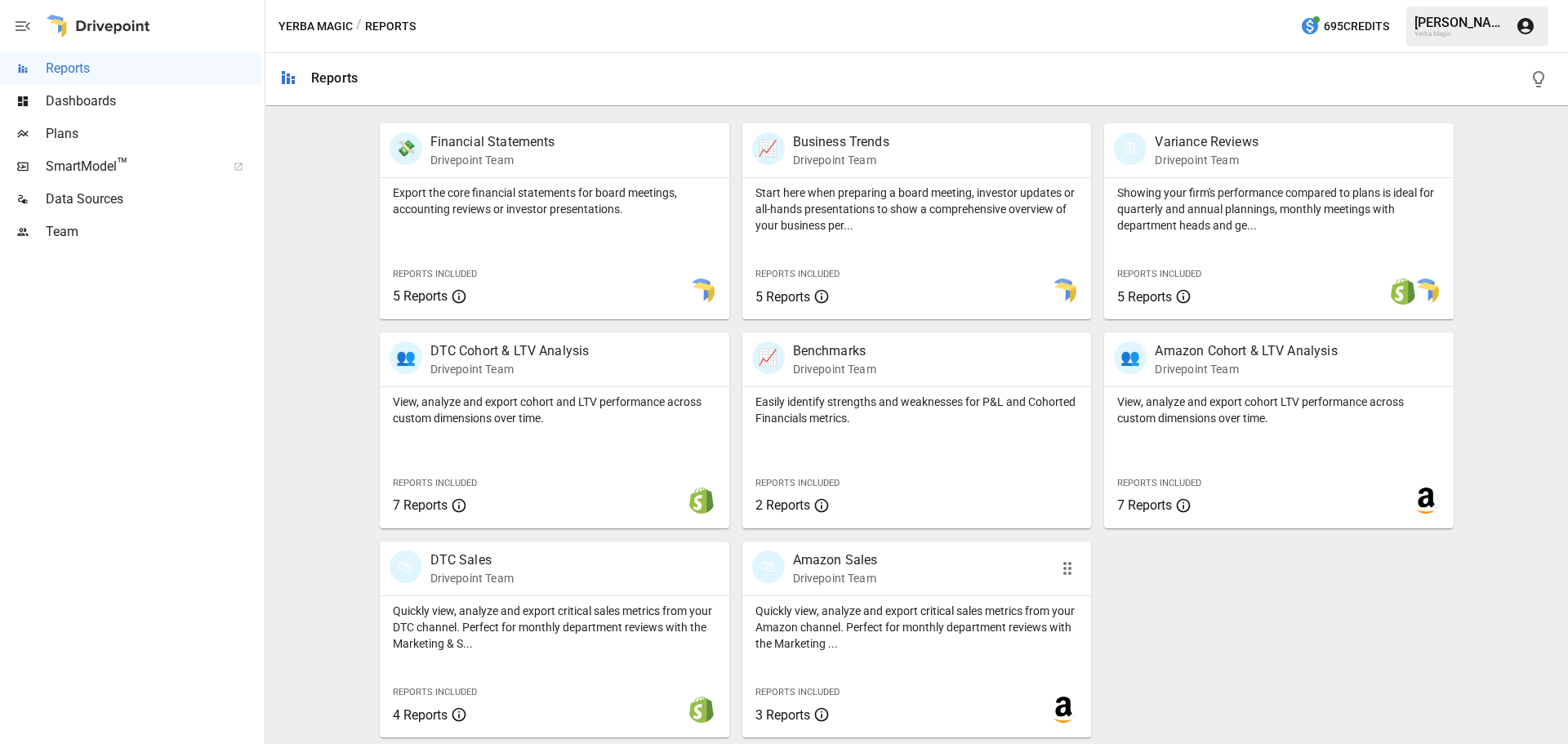
click at [815, 589] on div "🛍 Amazon Sales Drivepoint Team" at bounding box center [917, 568] width 349 height 54
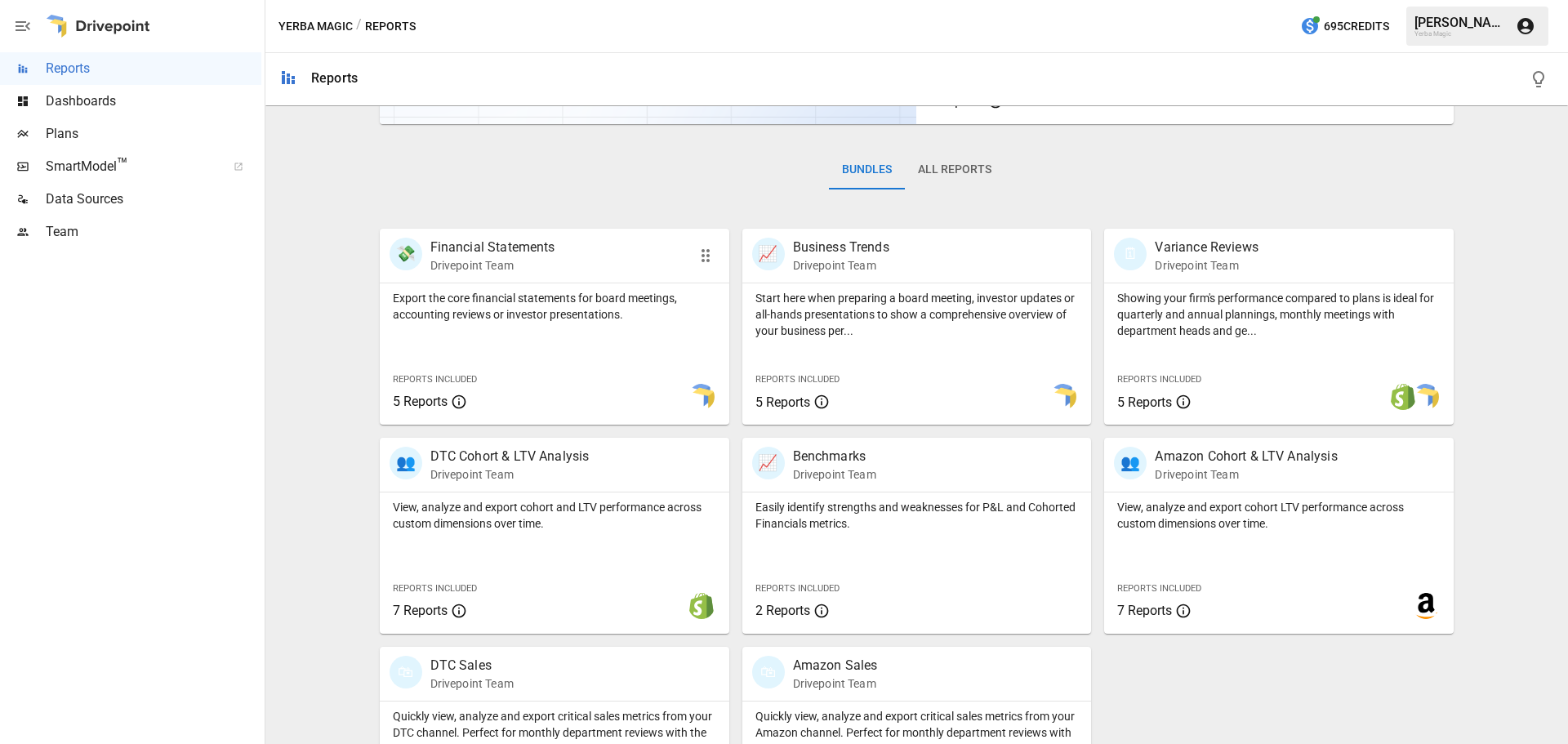
scroll to position [313, 0]
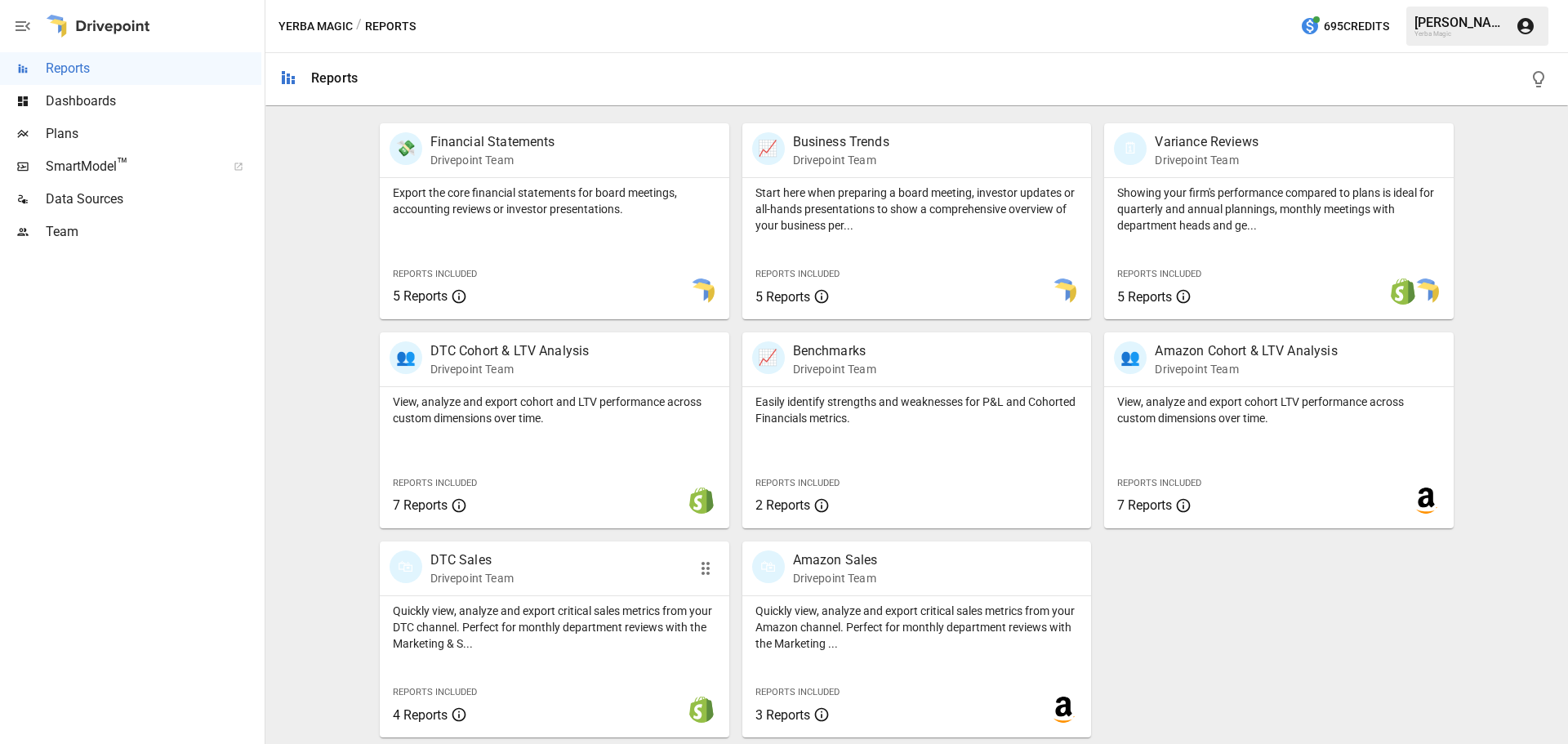
click at [564, 628] on p "Quickly view, analyze and export critical sales metrics from your DTC channel. …" at bounding box center [554, 627] width 323 height 49
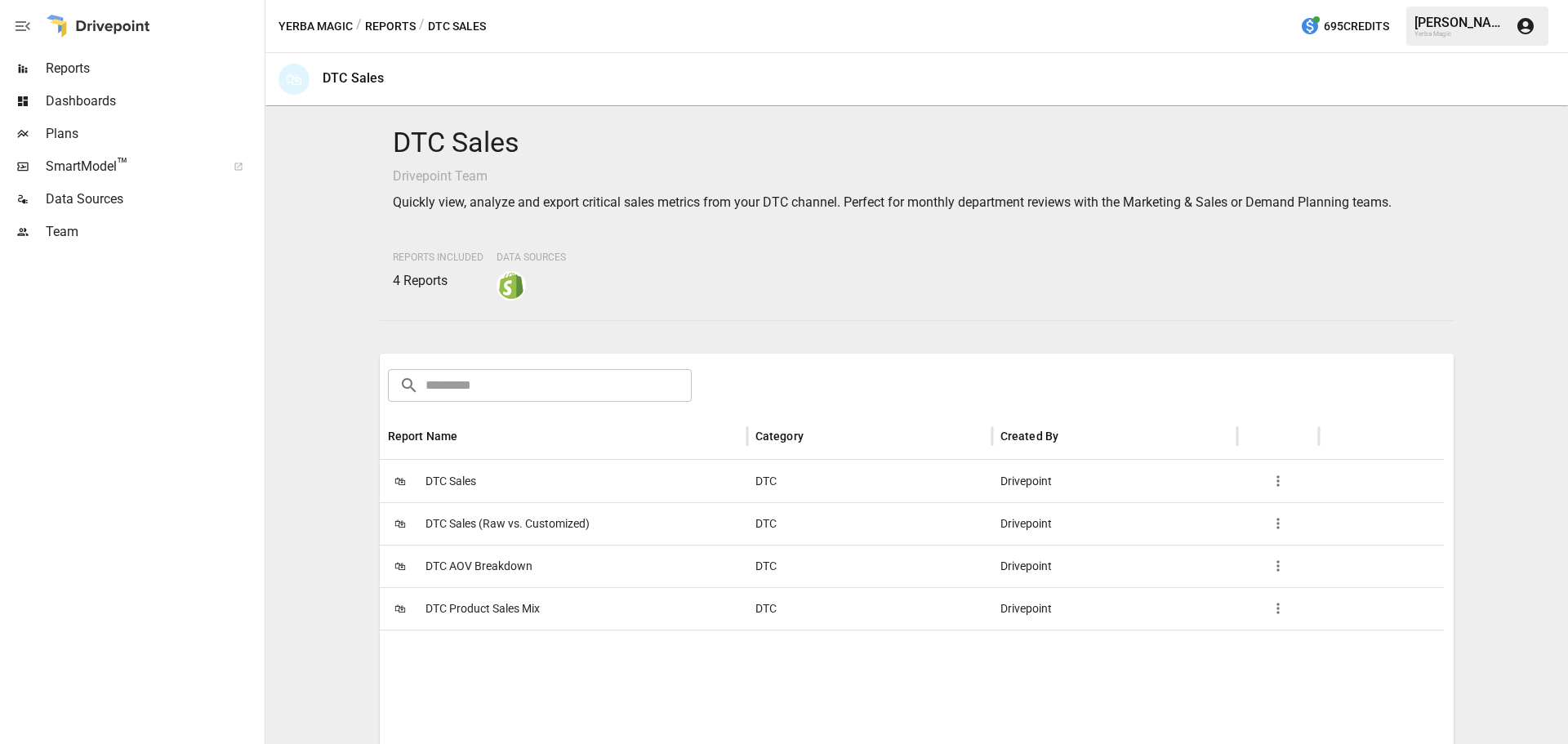
click at [510, 617] on span "DTC Product Sales Mix" at bounding box center [483, 609] width 114 height 42
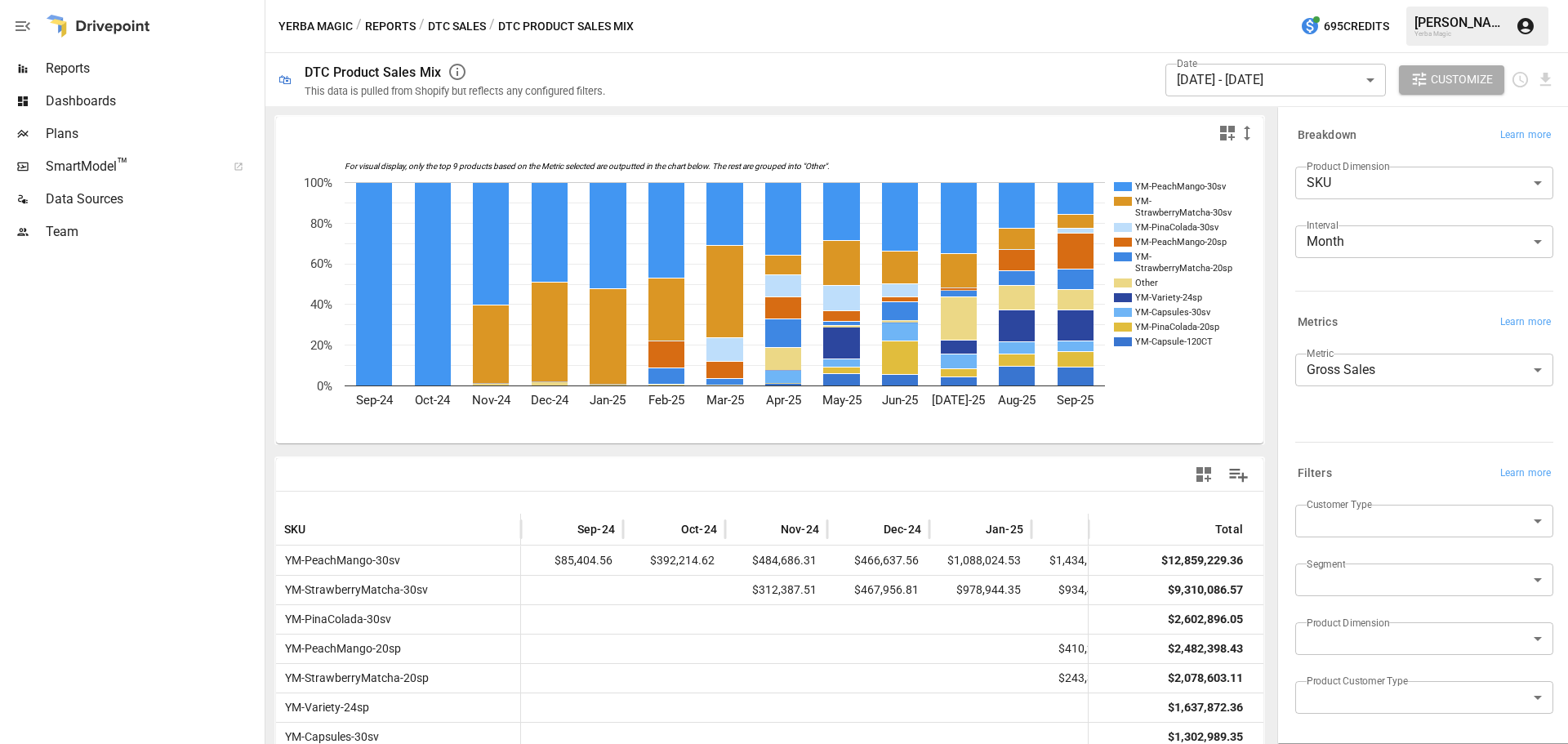
click at [1409, 0] on body "Reports Dashboards Plans SmartModel ™ Data Sources Team Yerba Magic / Reports /…" at bounding box center [784, 0] width 1568 height 0
click at [1394, 642] on li "Subscription" at bounding box center [1418, 653] width 246 height 48
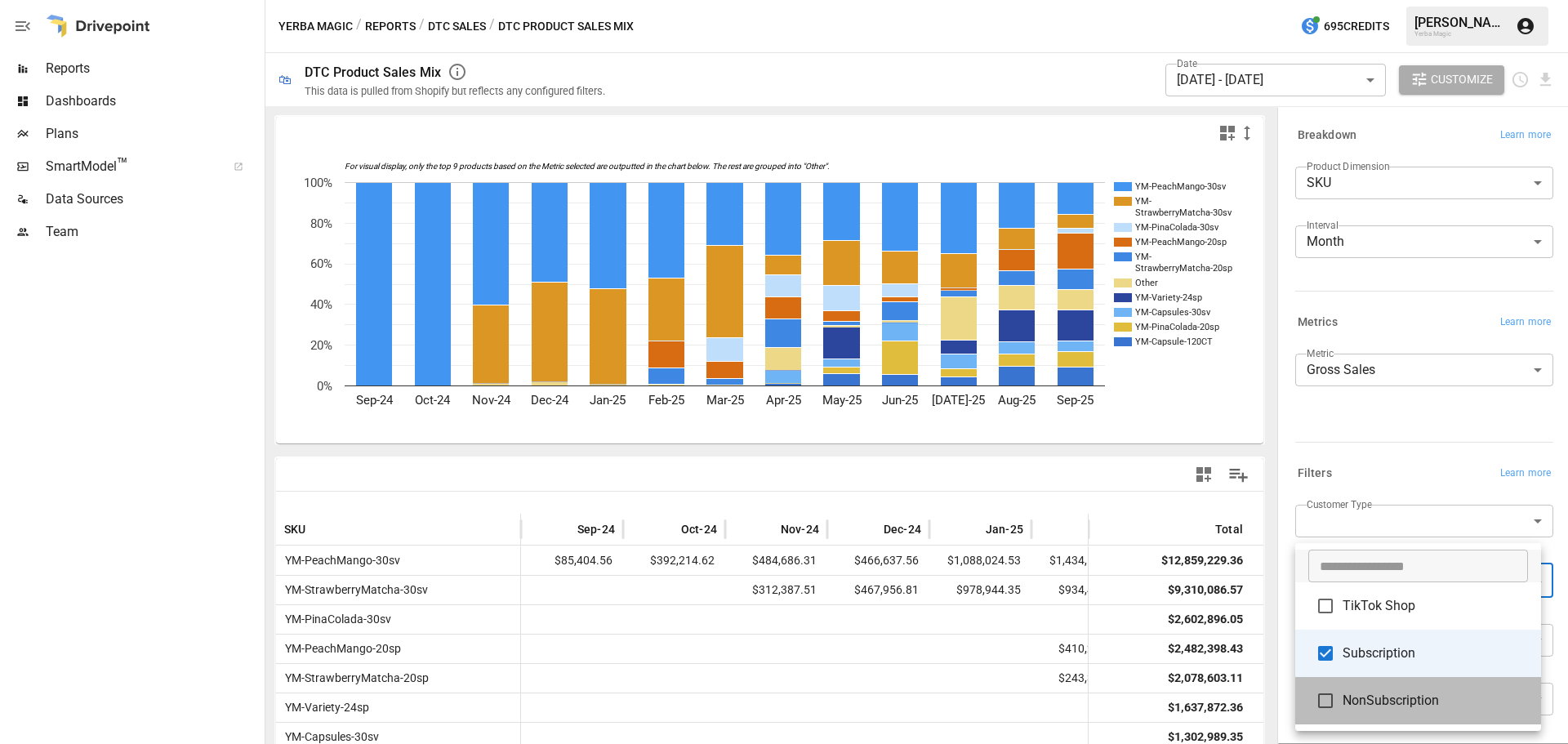
click at [1393, 692] on li "NonSubscription" at bounding box center [1418, 701] width 246 height 48
type input "**********"
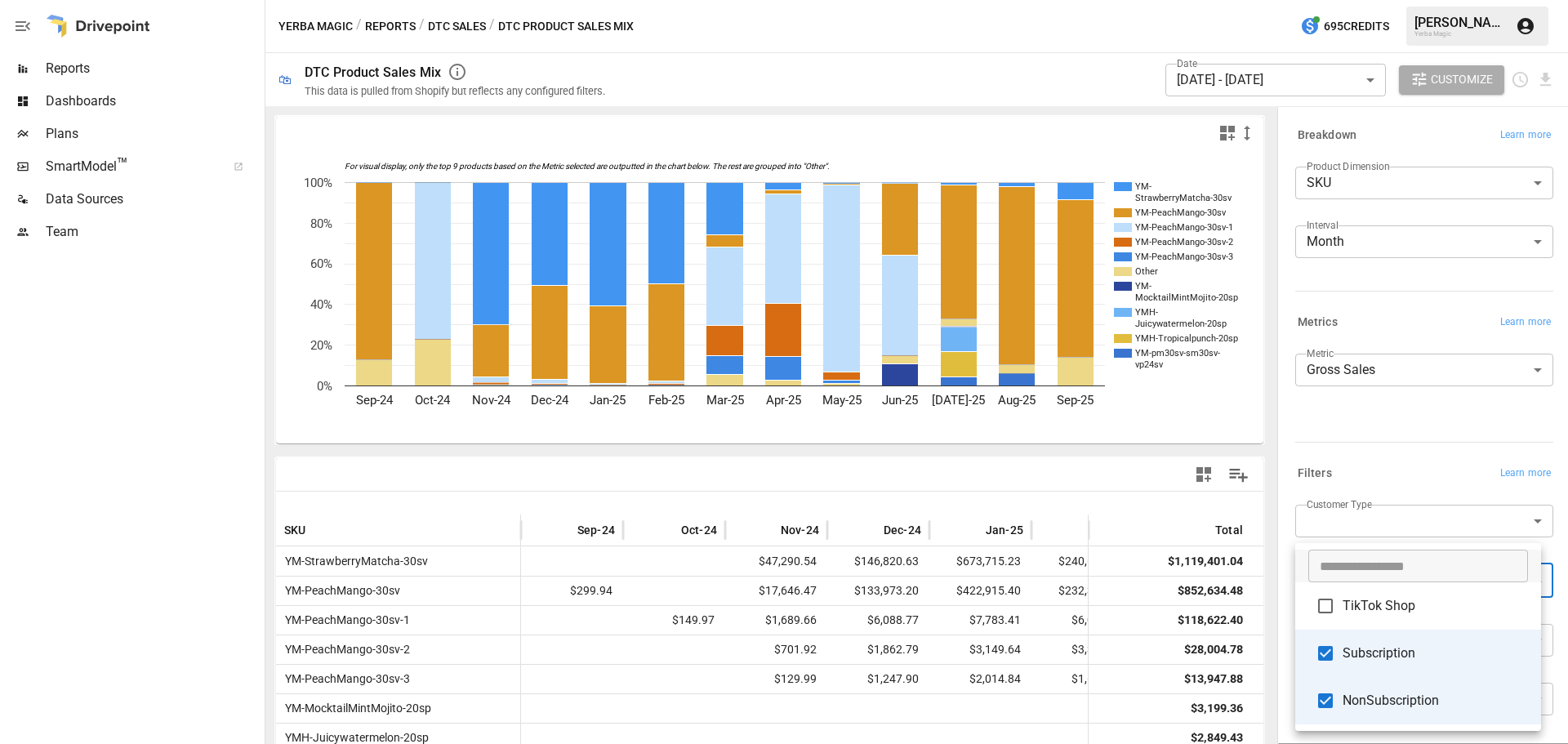
drag, startPoint x: 1269, startPoint y: 307, endPoint x: 1274, endPoint y: 497, distance: 190.1
click at [1274, 497] on div at bounding box center [784, 372] width 1568 height 744
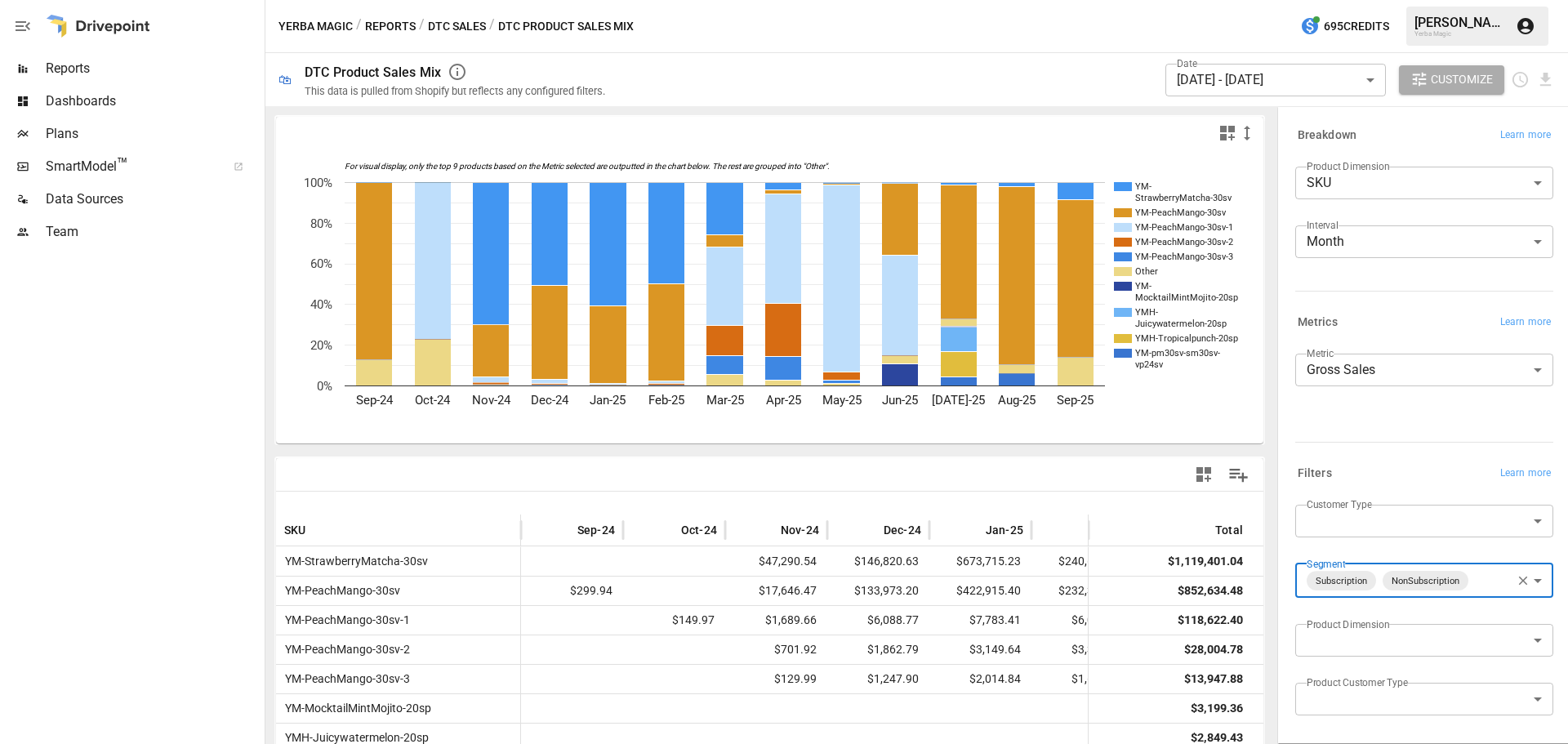
click at [1273, 496] on div "​ TikTok Shop Subscription NonSubscription" at bounding box center [784, 372] width 1568 height 744
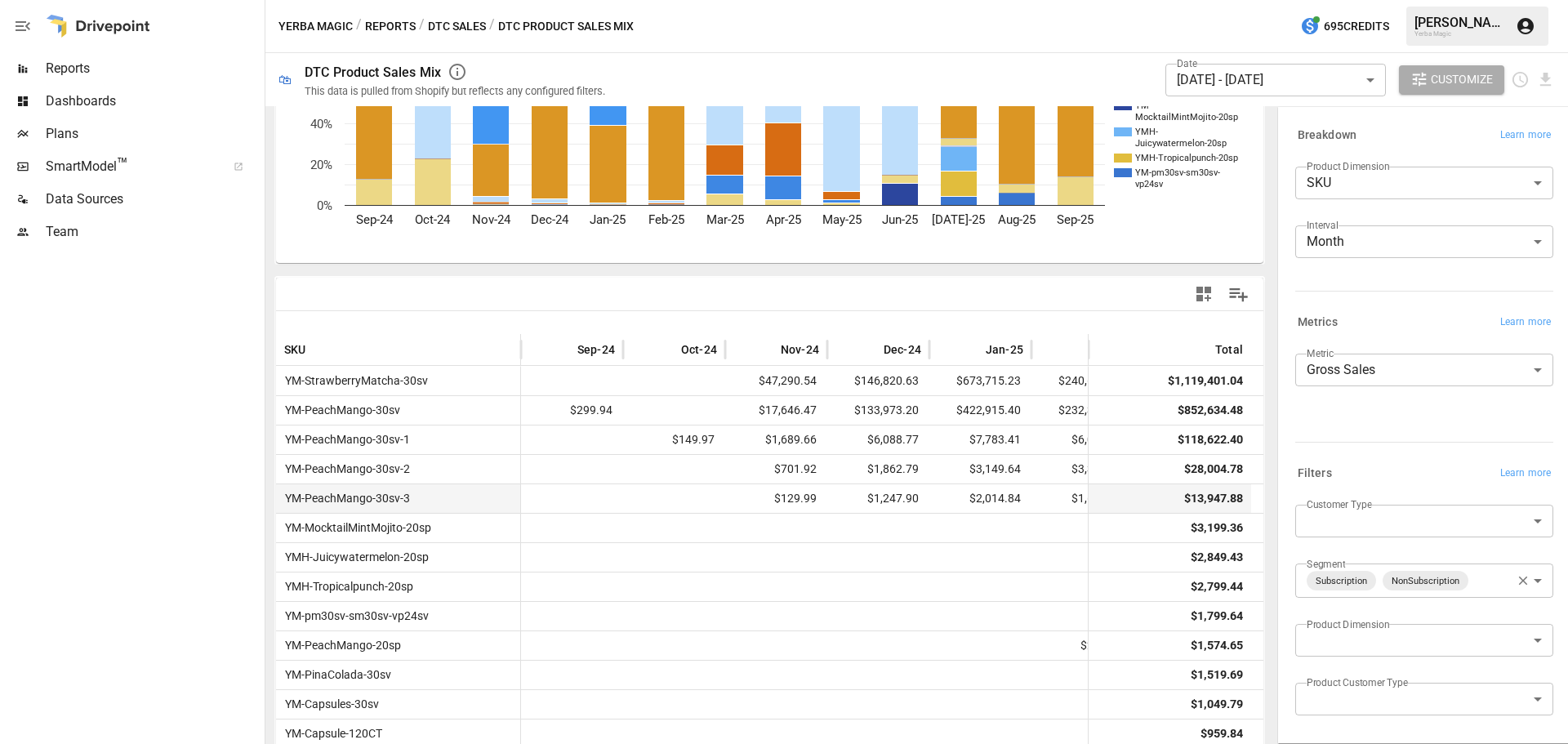
scroll to position [247, 0]
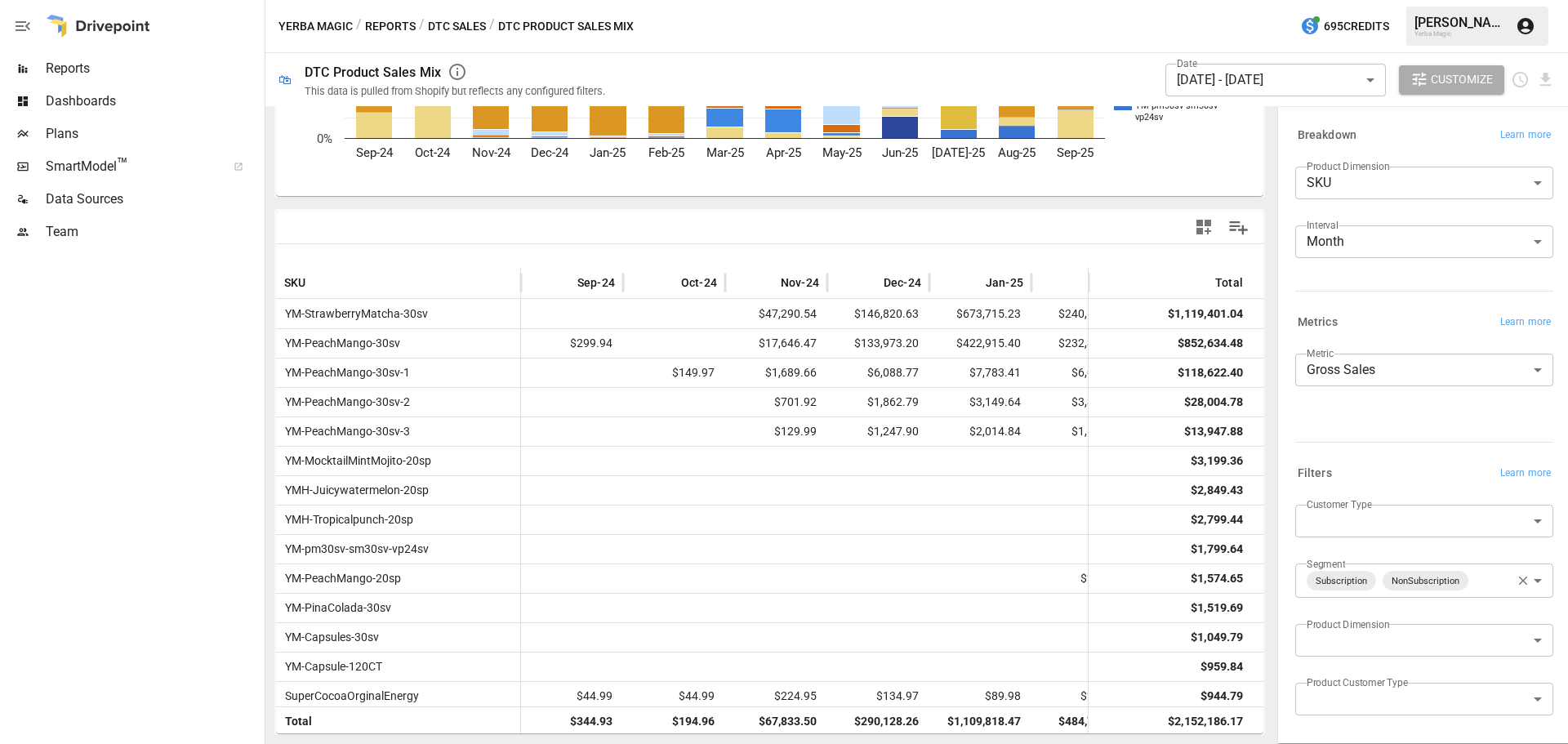
click at [1518, 581] on icon "button" at bounding box center [1522, 580] width 9 height 9
click at [1518, 0] on body "Reports Dashboards Plans SmartModel ™ Data Sources Team Yerba Magic / Reports /…" at bounding box center [784, 0] width 1568 height 0
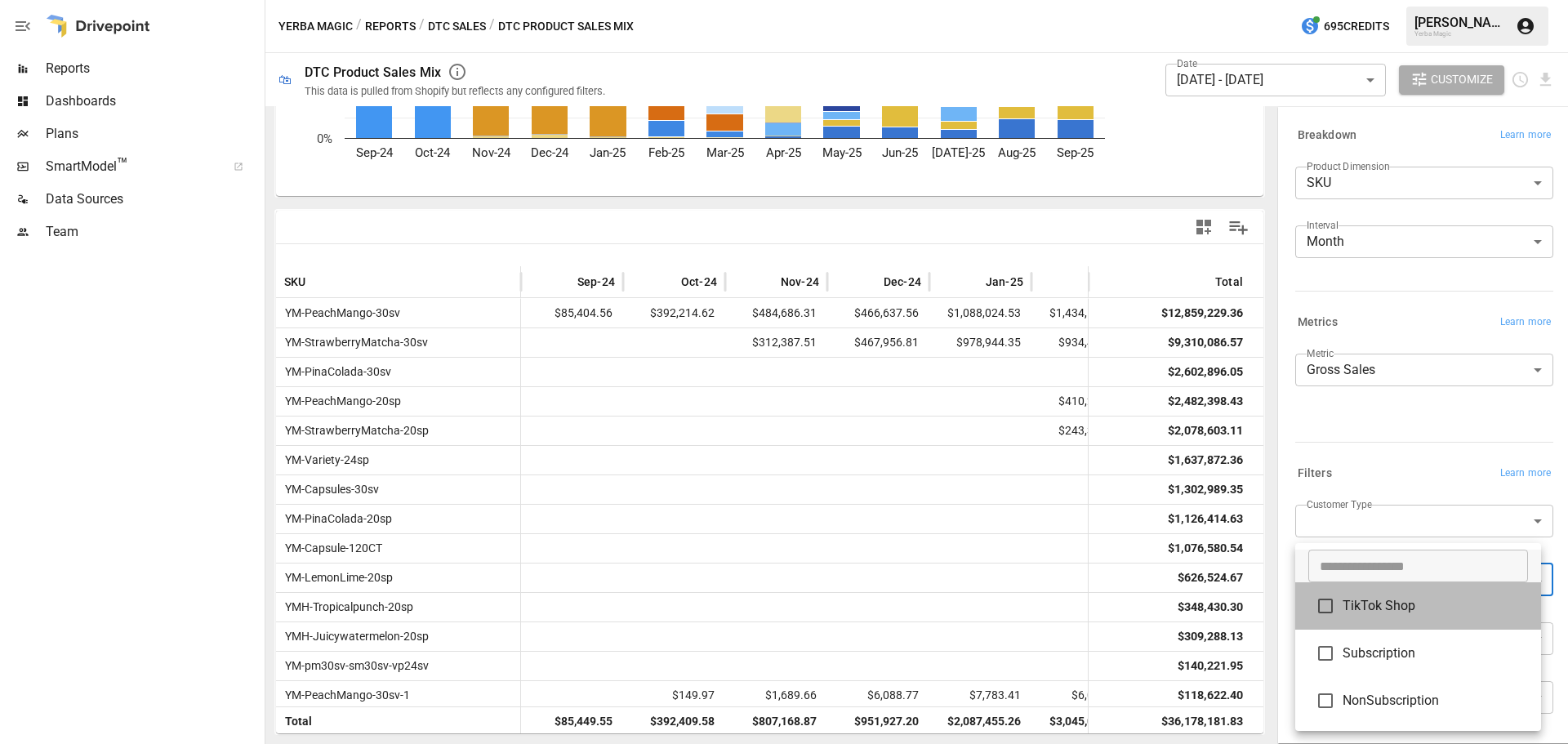
click at [1396, 609] on span "TikTok Shop" at bounding box center [1435, 606] width 185 height 20
type input "**********"
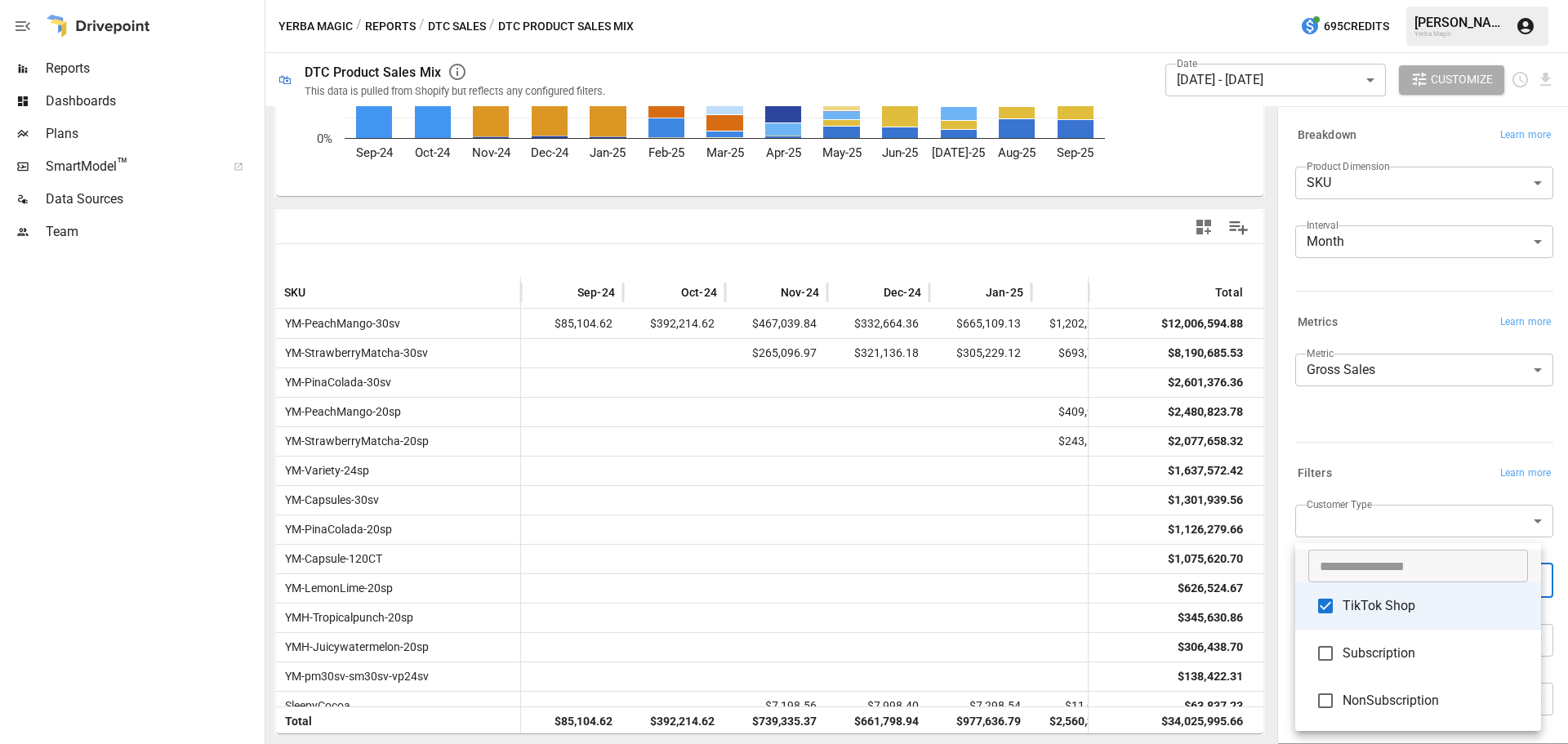
click at [1448, 565] on input "text" at bounding box center [1418, 566] width 219 height 32
click at [1419, 601] on span "TikTok Shop" at bounding box center [1435, 606] width 185 height 20
click at [1385, 646] on span "Subscription" at bounding box center [1435, 653] width 185 height 20
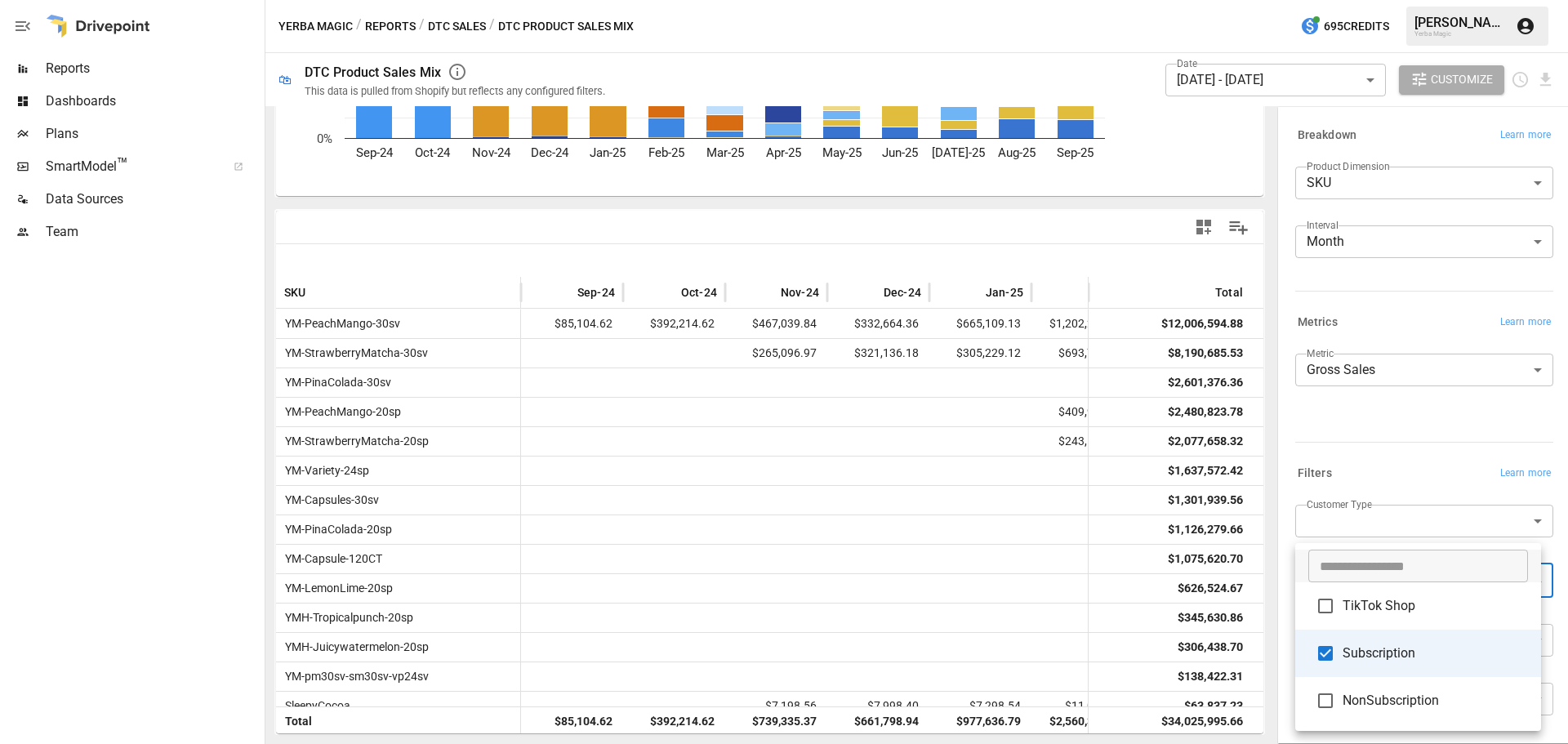
click at [1372, 701] on span "NonSubscription" at bounding box center [1435, 700] width 185 height 20
type input "**********"
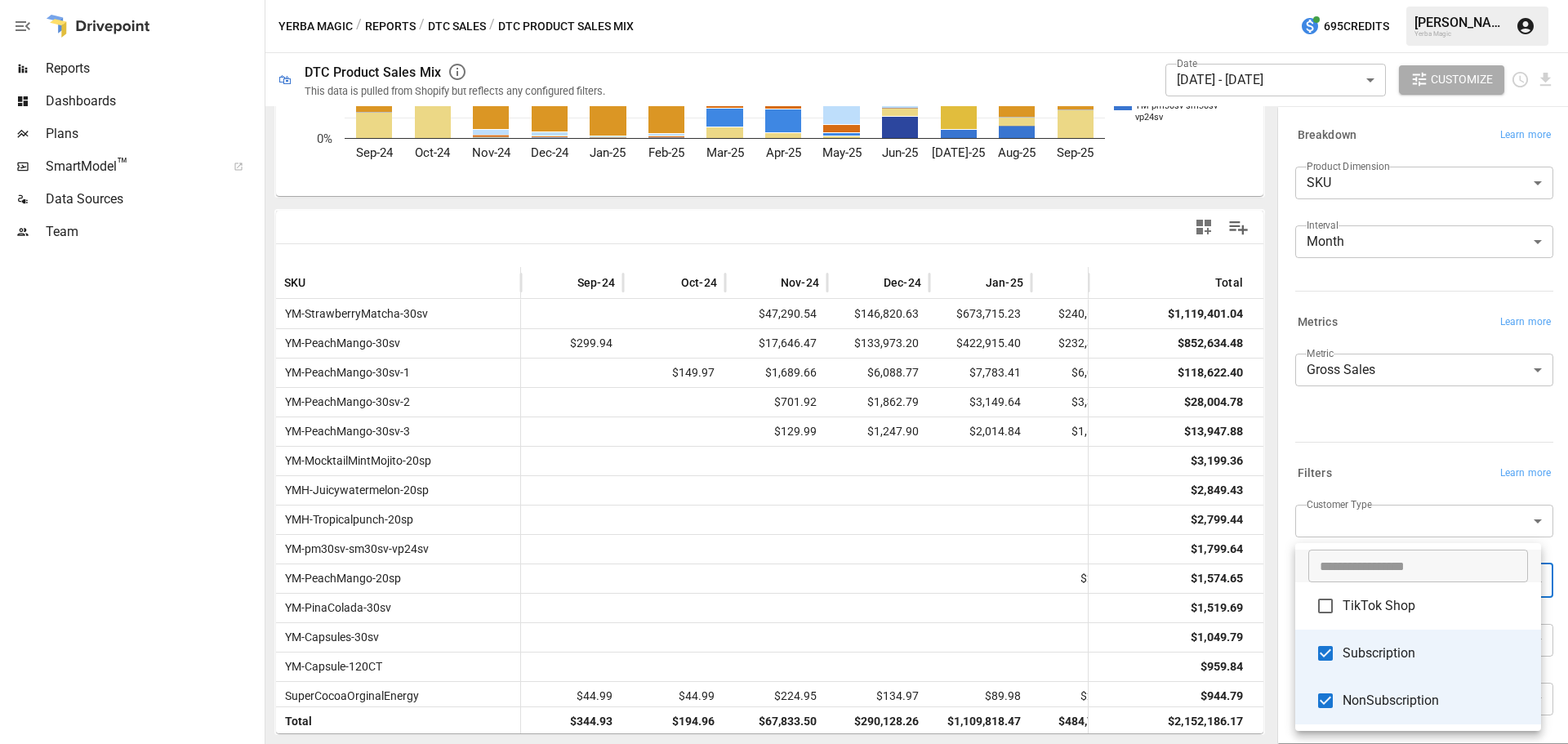
click at [1266, 174] on div at bounding box center [784, 372] width 1568 height 744
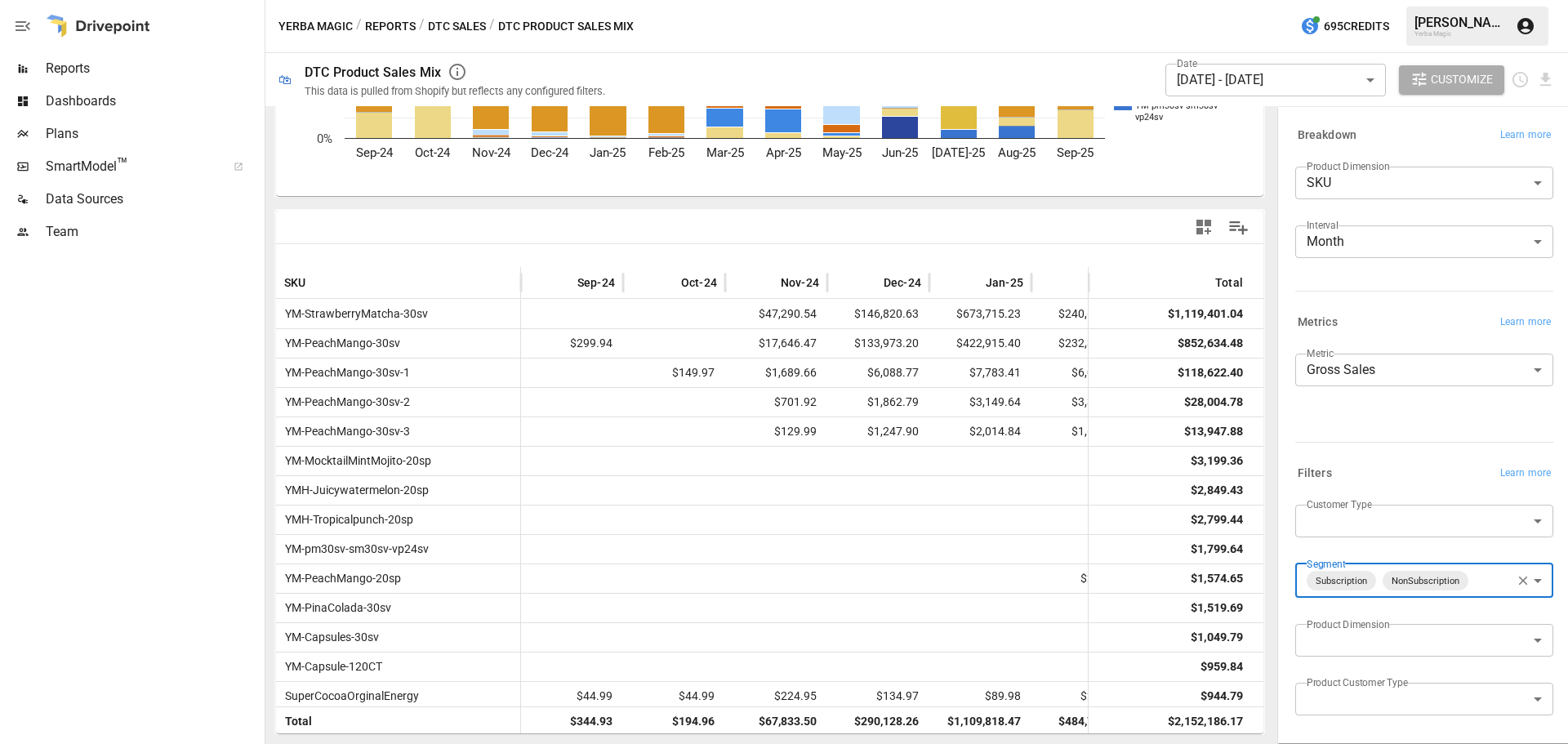
click at [1274, 174] on div "​ TikTok Shop Subscription NonSubscription" at bounding box center [784, 372] width 1568 height 744
